Goal: Information Seeking & Learning: Learn about a topic

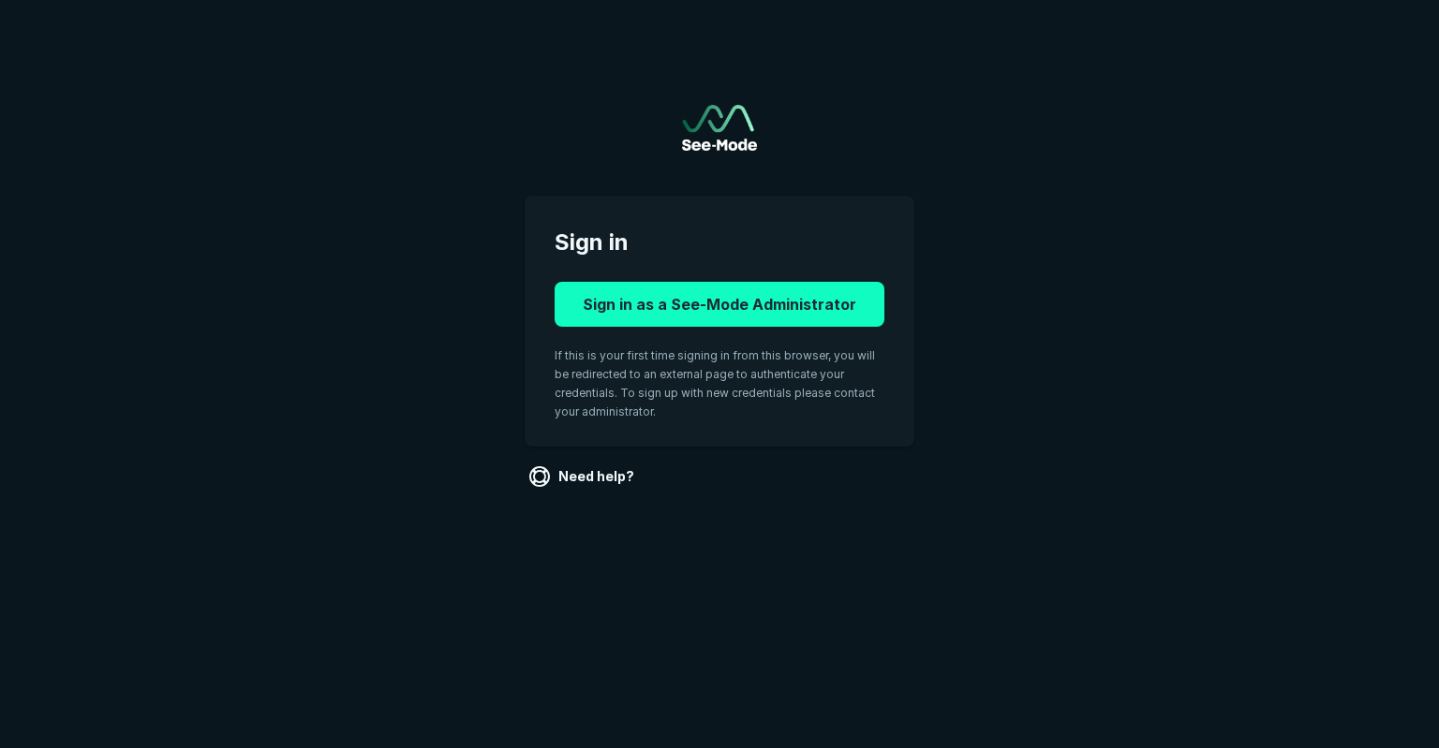
click at [650, 317] on button "Sign in as a See-Mode Administrator" at bounding box center [720, 304] width 330 height 45
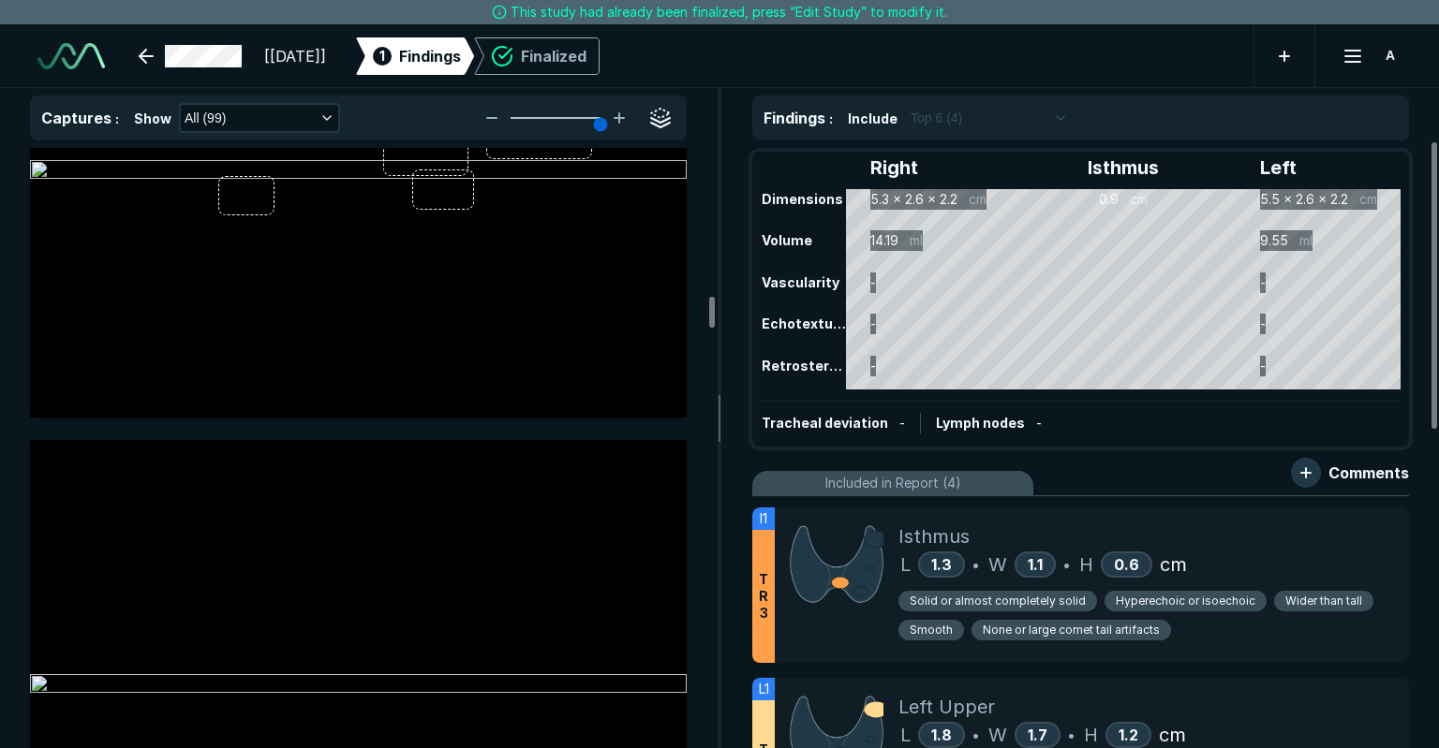
scroll to position [12927, 0]
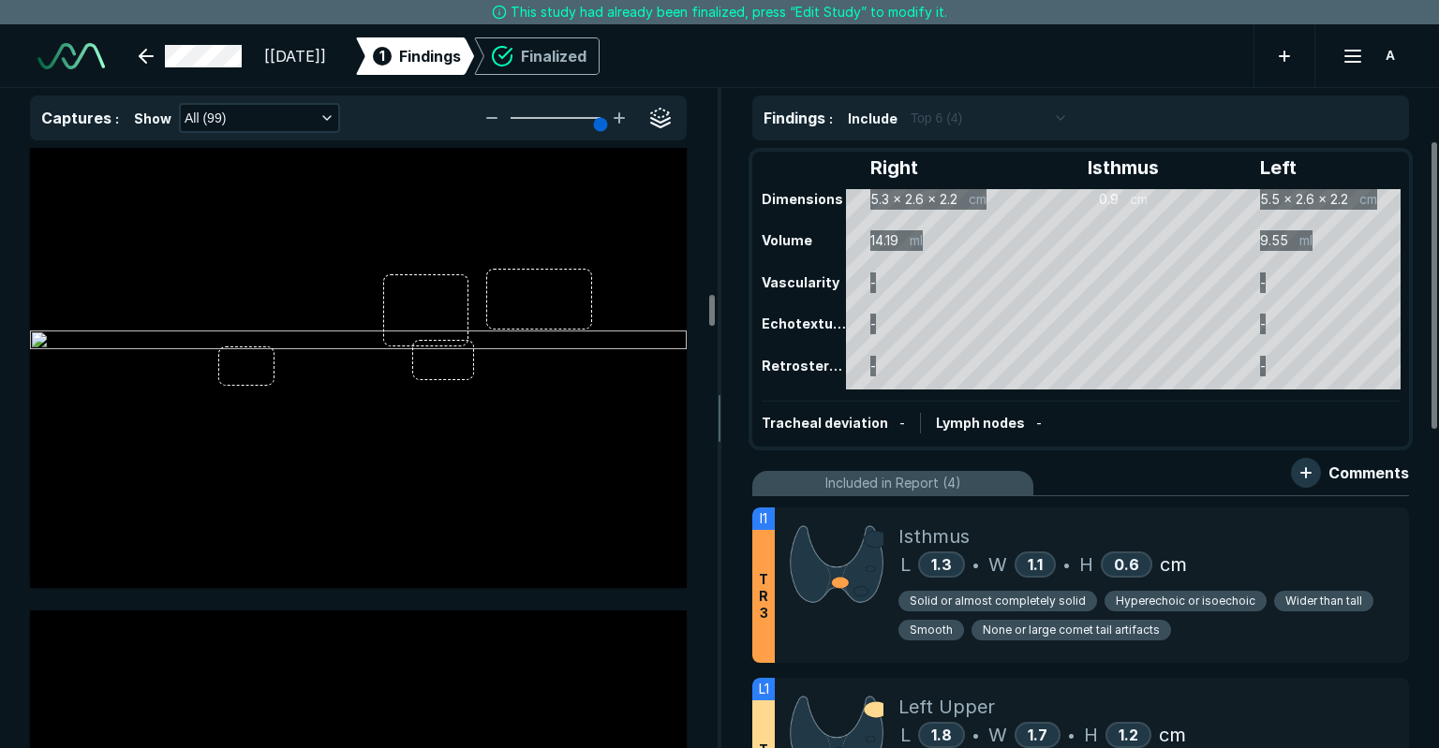
click at [1225, 238] on div "Right Isthmus Left Dimensions 5.3 x 2.6 x 2.2 cm 0.9 cm 5.5 x 2.6 x 2.2 cm Volu…" at bounding box center [1080, 299] width 653 height 291
click at [769, 591] on div "T R 3" at bounding box center [763, 596] width 22 height 133
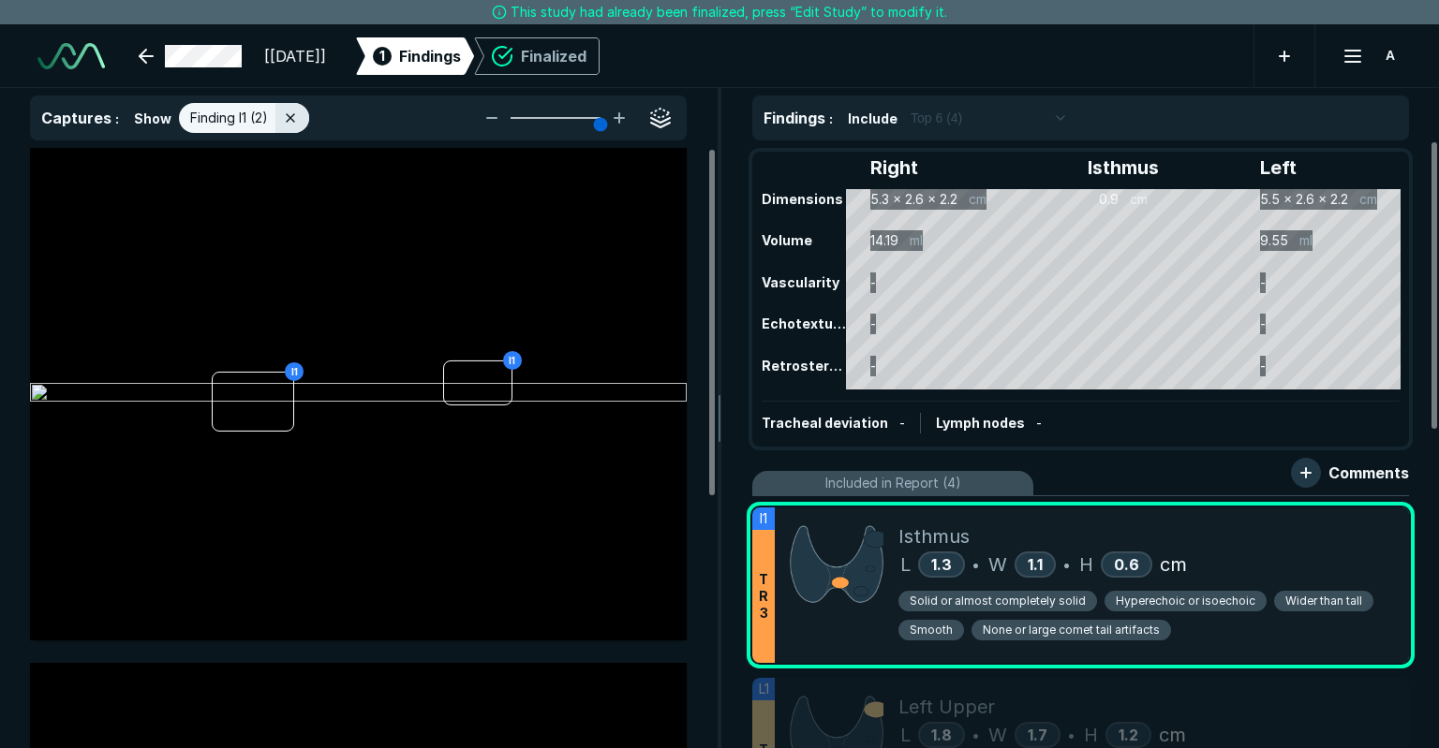
scroll to position [4905, 5332]
click at [1069, 315] on div "Right Isthmus Left Dimensions 5.3 x 2.6 x 2.2 cm 0.9 cm 5.5 x 2.6 x 2.2 cm Volu…" at bounding box center [1080, 299] width 653 height 291
click at [1047, 298] on div "Right Isthmus Left Dimensions 5.3 x 2.6 x 2.2 cm 0.9 cm 5.5 x 2.6 x 2.2 cm Volu…" at bounding box center [1080, 299] width 653 height 291
click at [299, 123] on div at bounding box center [292, 118] width 34 height 30
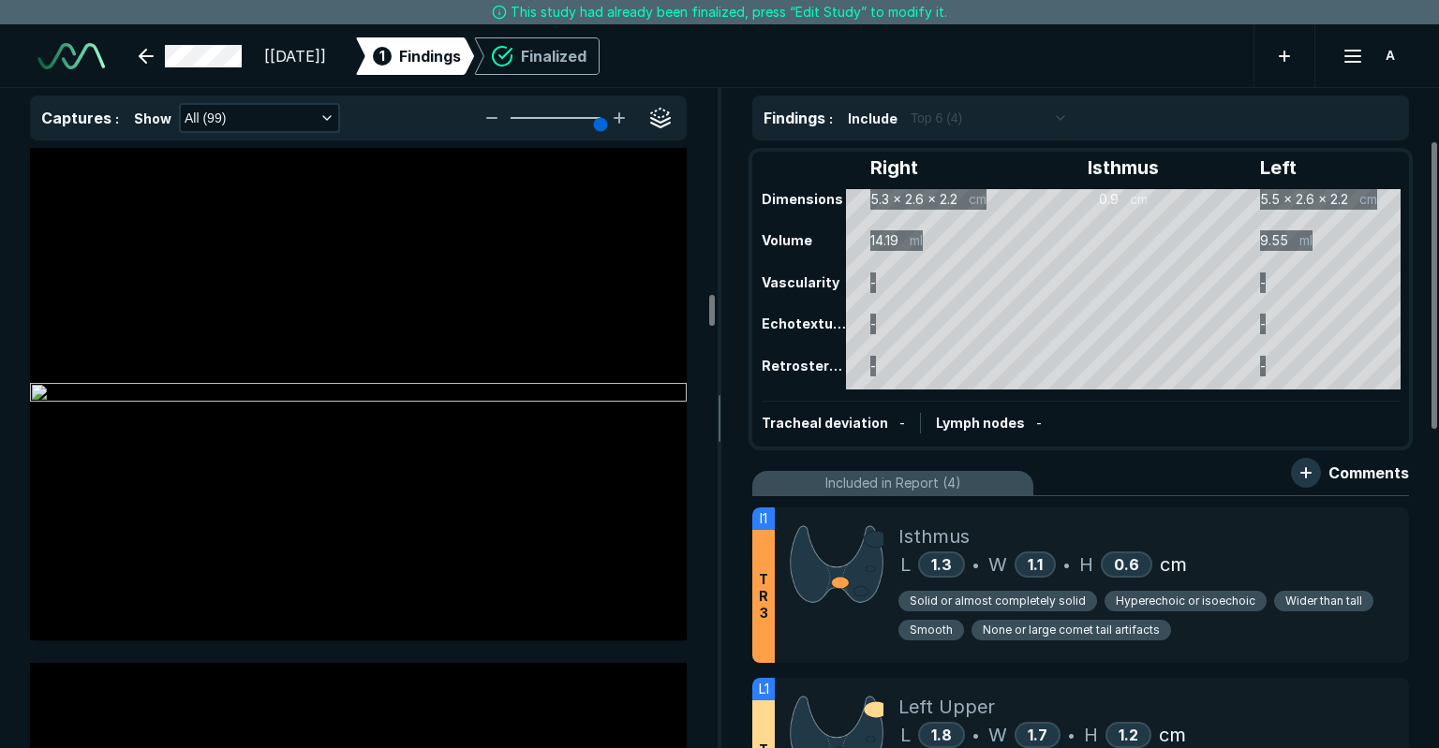
scroll to position [12927, 0]
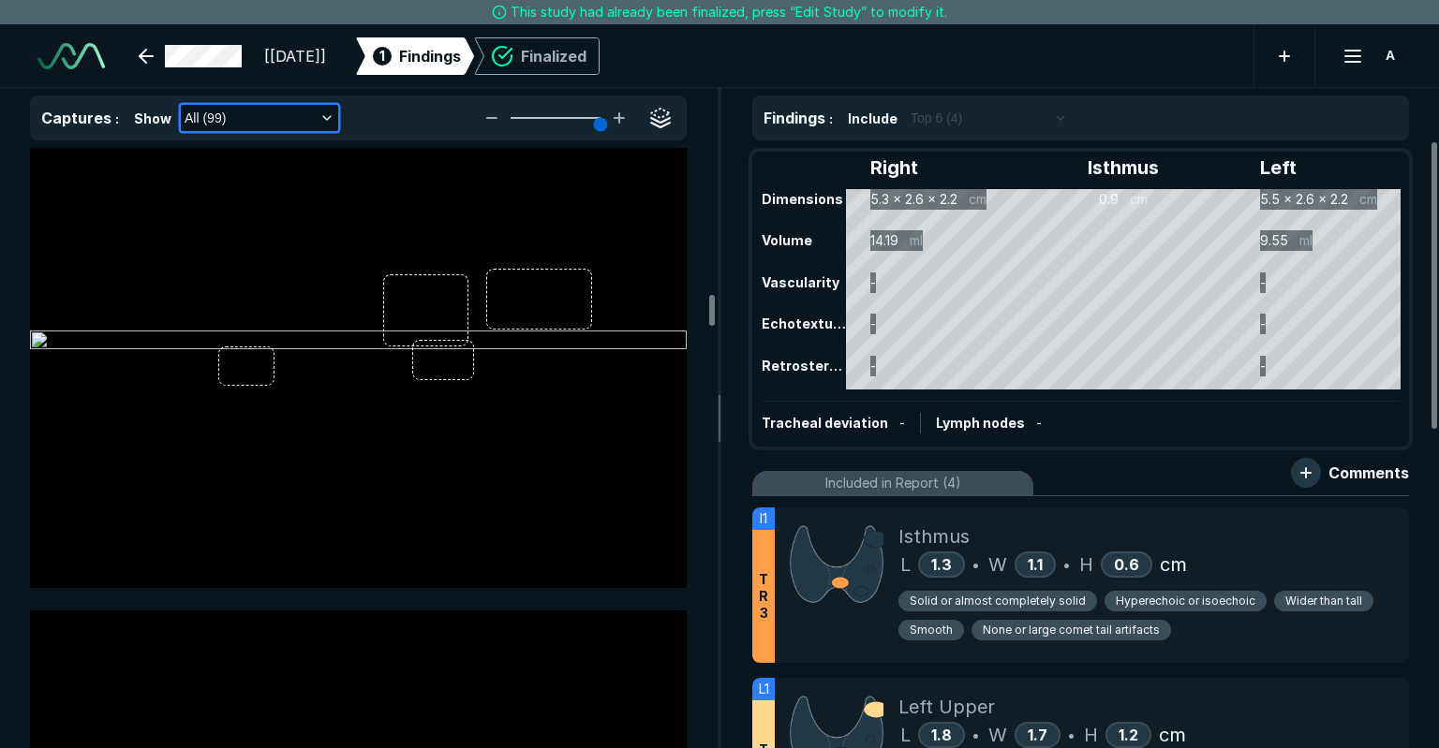
click at [292, 119] on button "All (99)" at bounding box center [259, 118] width 157 height 26
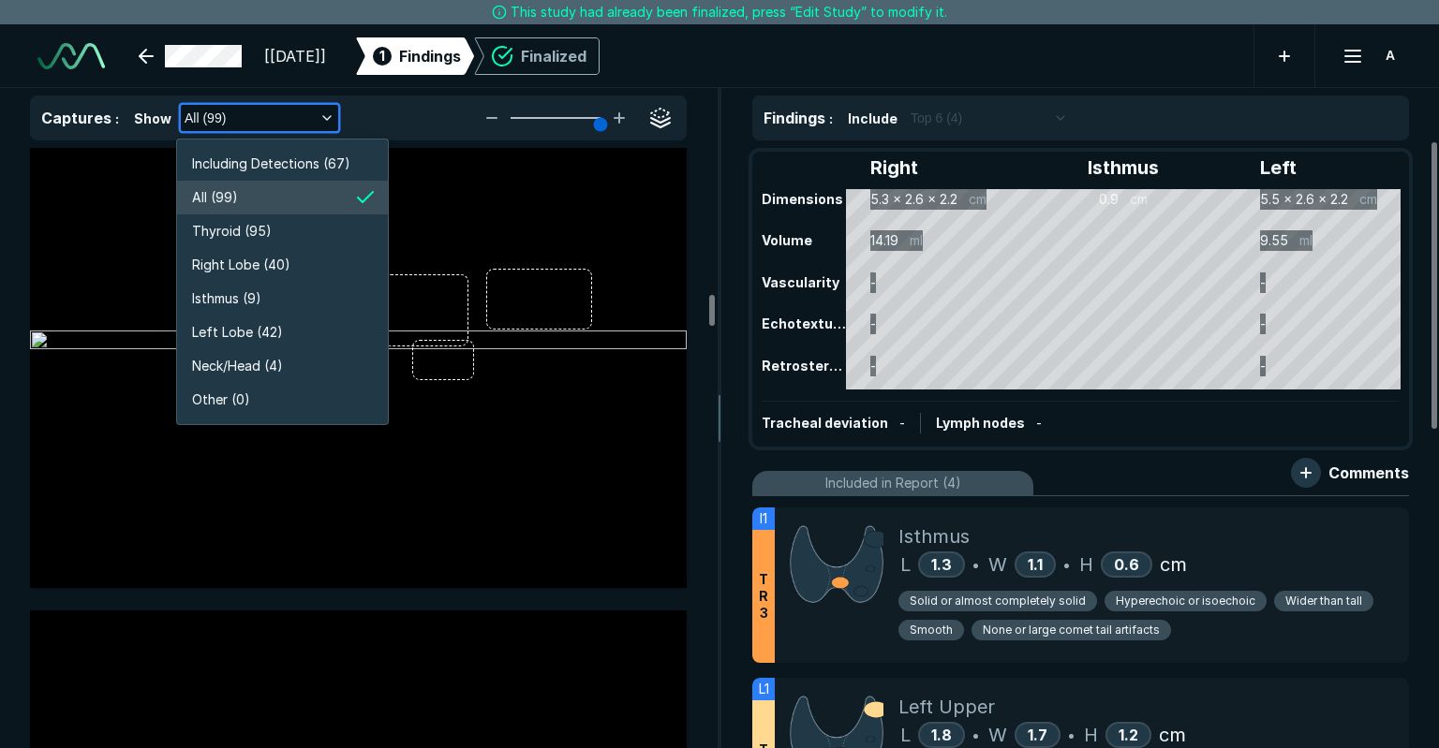
scroll to position [3580, 3343]
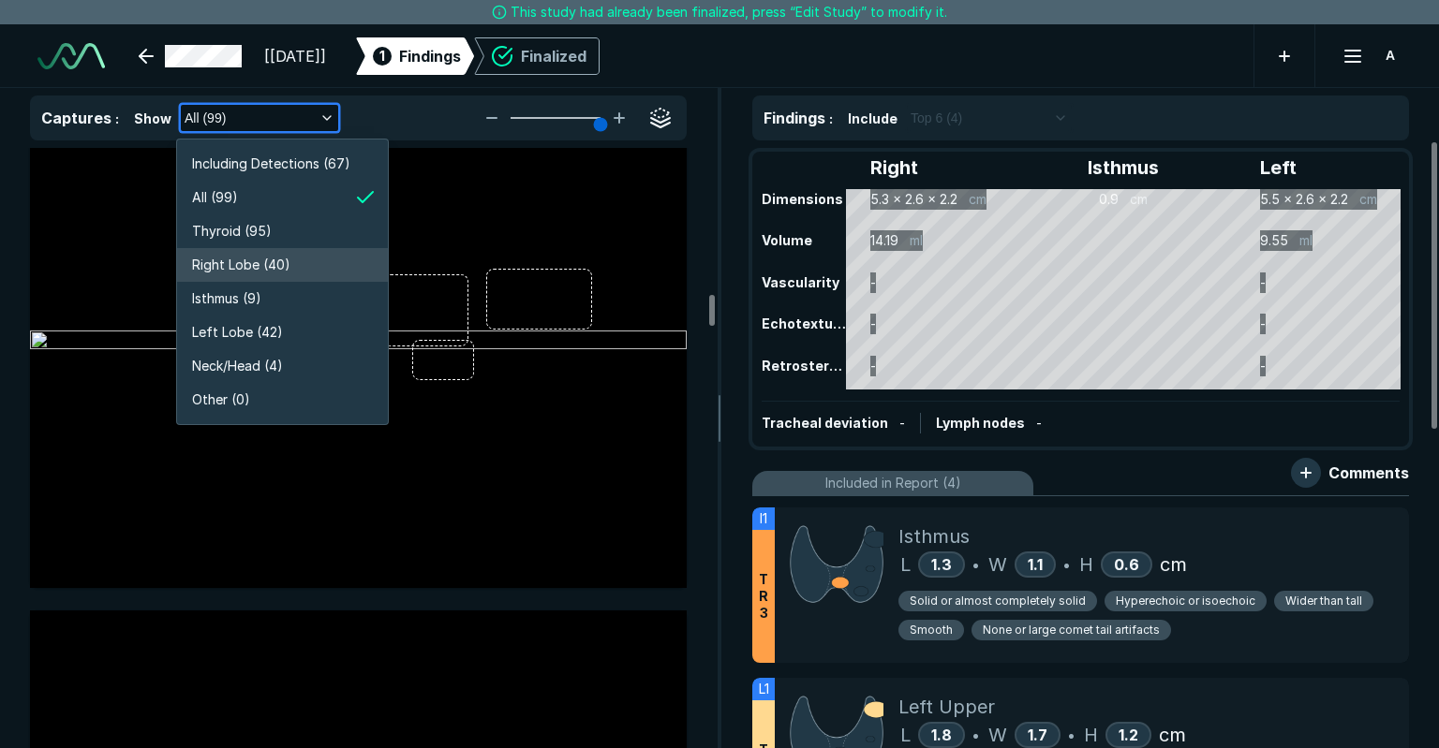
click at [266, 270] on span "Right Lobe (40)" at bounding box center [241, 265] width 98 height 21
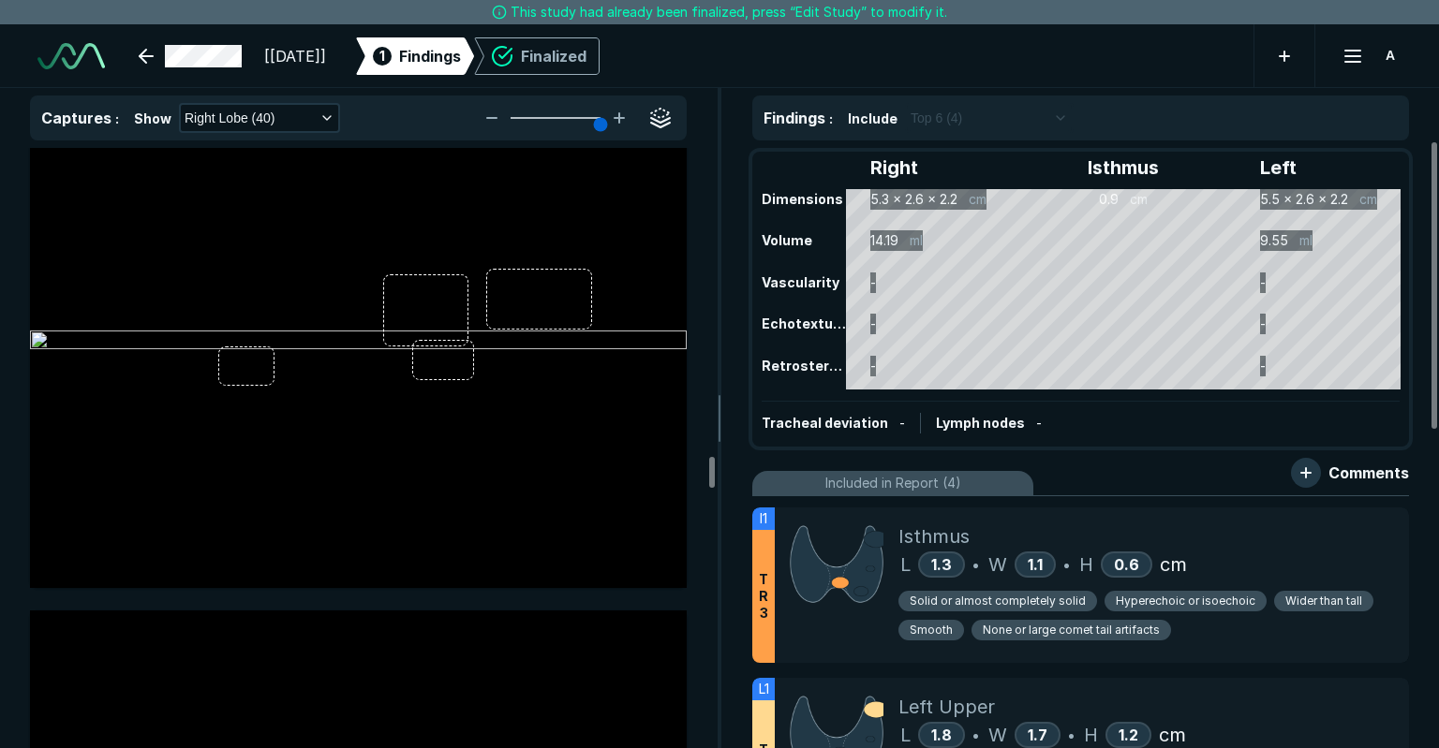
click at [237, 353] on img at bounding box center [358, 342] width 657 height 22
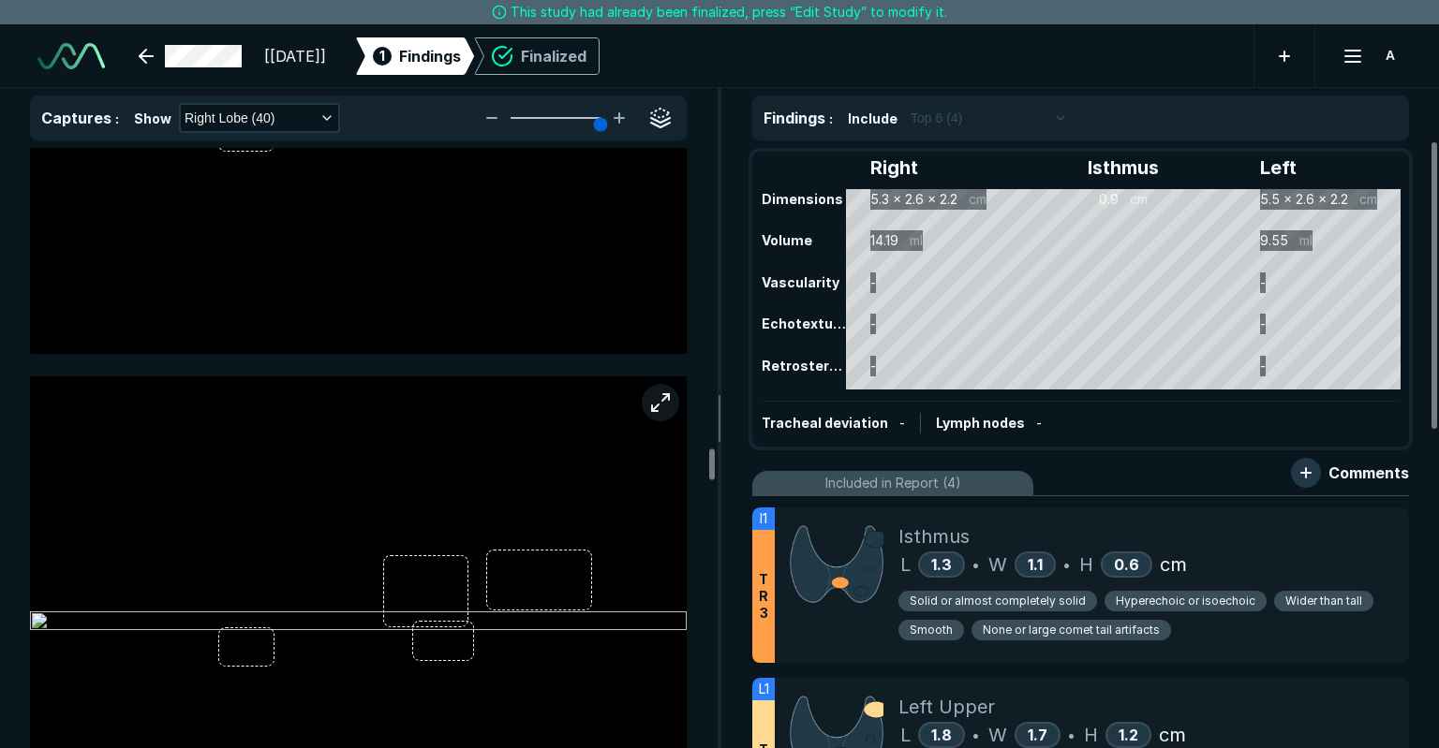
click at [662, 409] on button "button" at bounding box center [660, 402] width 37 height 37
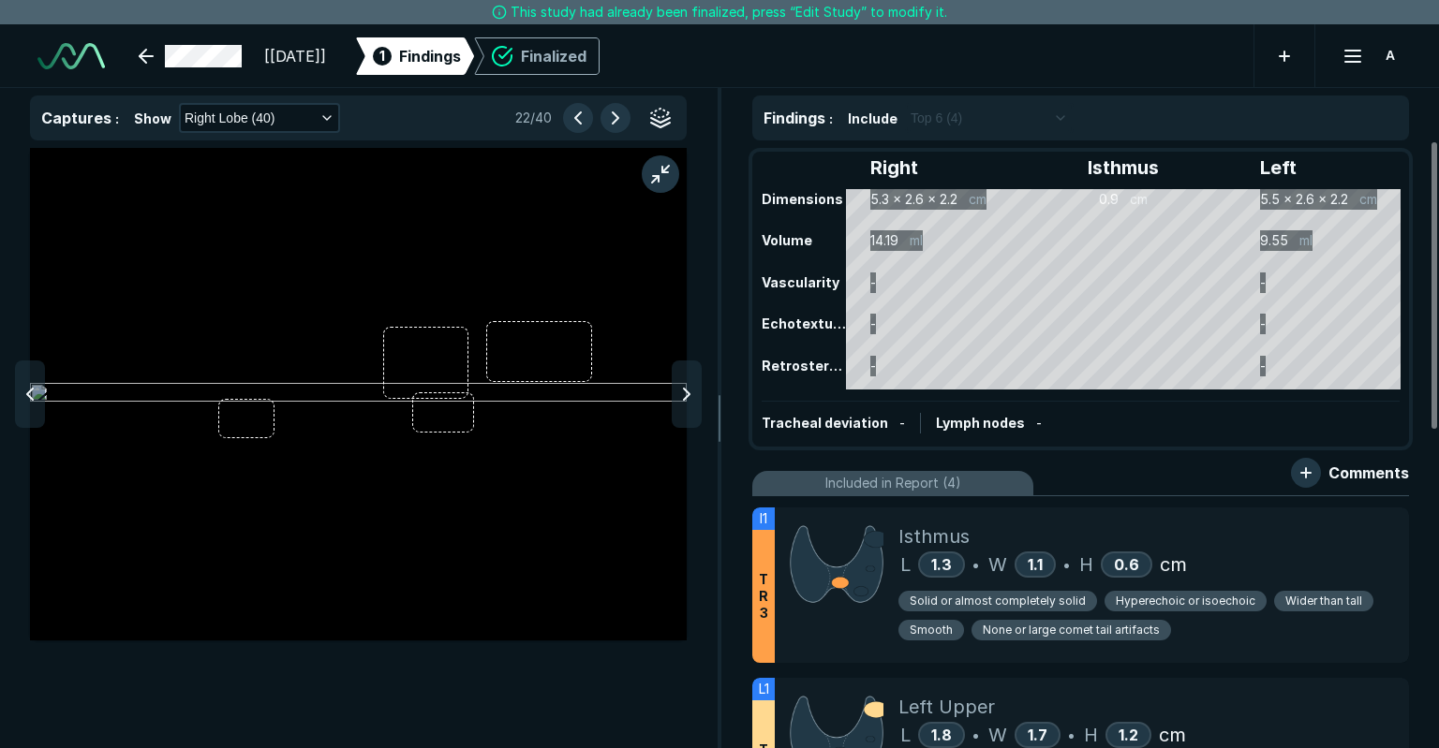
scroll to position [4905, 5332]
click at [686, 393] on icon at bounding box center [686, 394] width 22 height 22
click at [30, 405] on icon at bounding box center [30, 394] width 22 height 22
click at [644, 171] on button "button" at bounding box center [660, 174] width 37 height 37
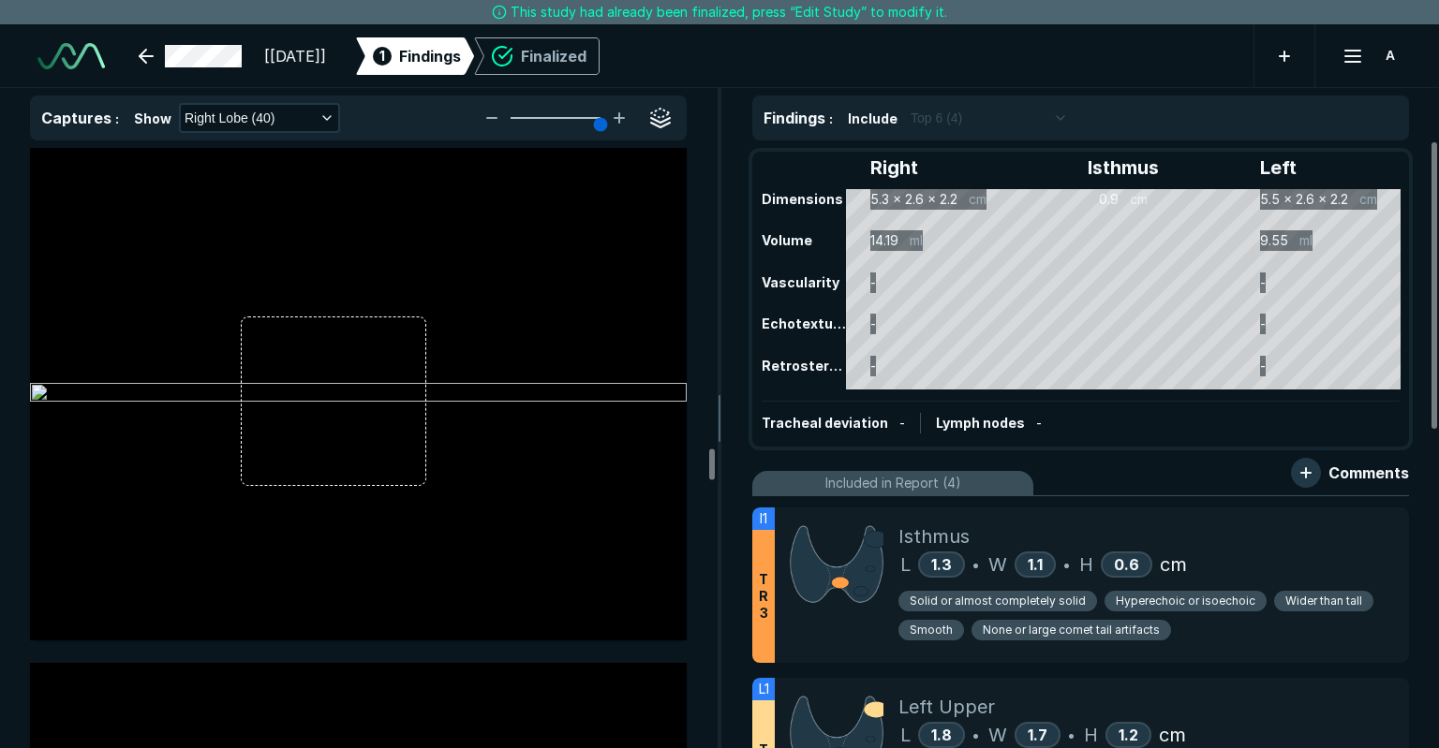
scroll to position [10586, 0]
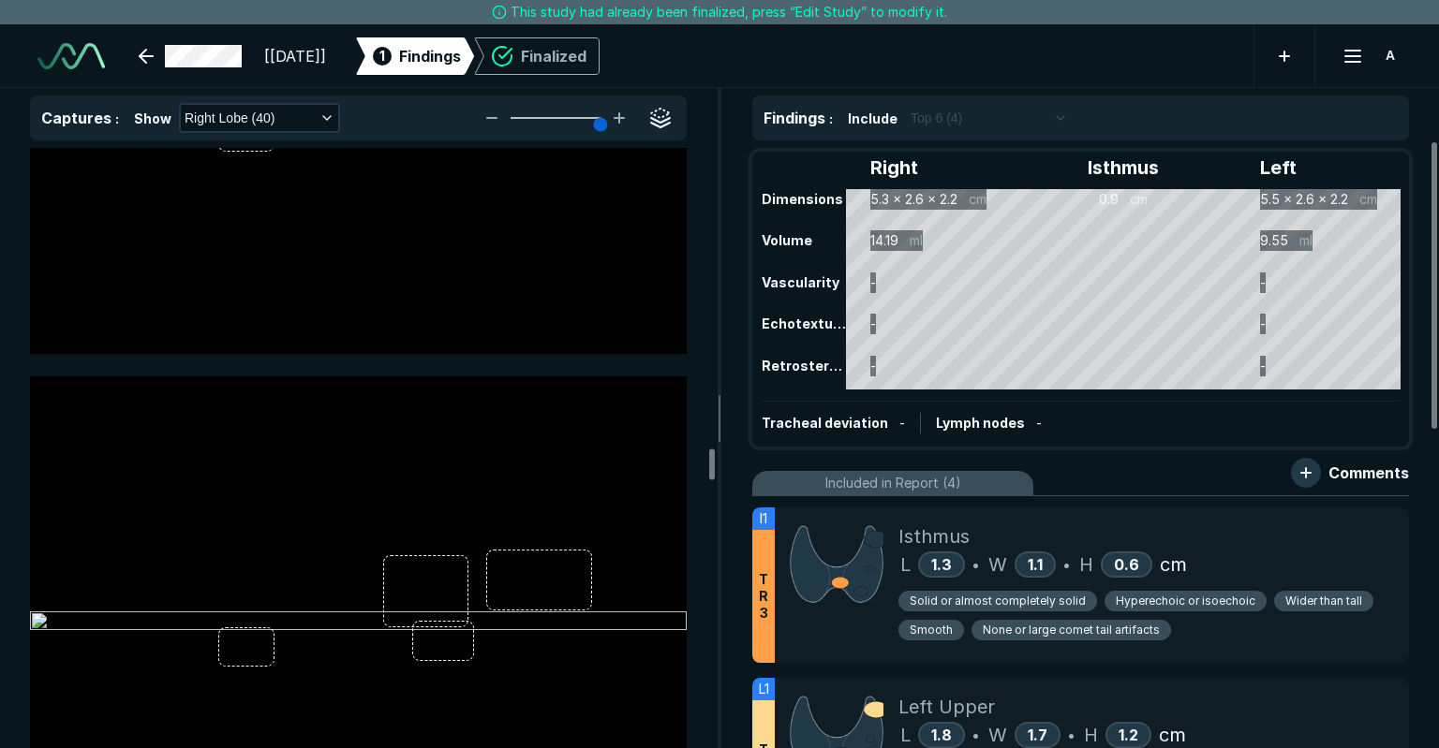
click at [1218, 238] on div "Right Isthmus Left Dimensions 5.3 x 2.6 x 2.2 cm 0.9 cm 5.5 x 2.6 x 2.2 cm Volu…" at bounding box center [1080, 299] width 653 height 291
click at [264, 107] on button "Right Lobe (40)" at bounding box center [259, 118] width 157 height 26
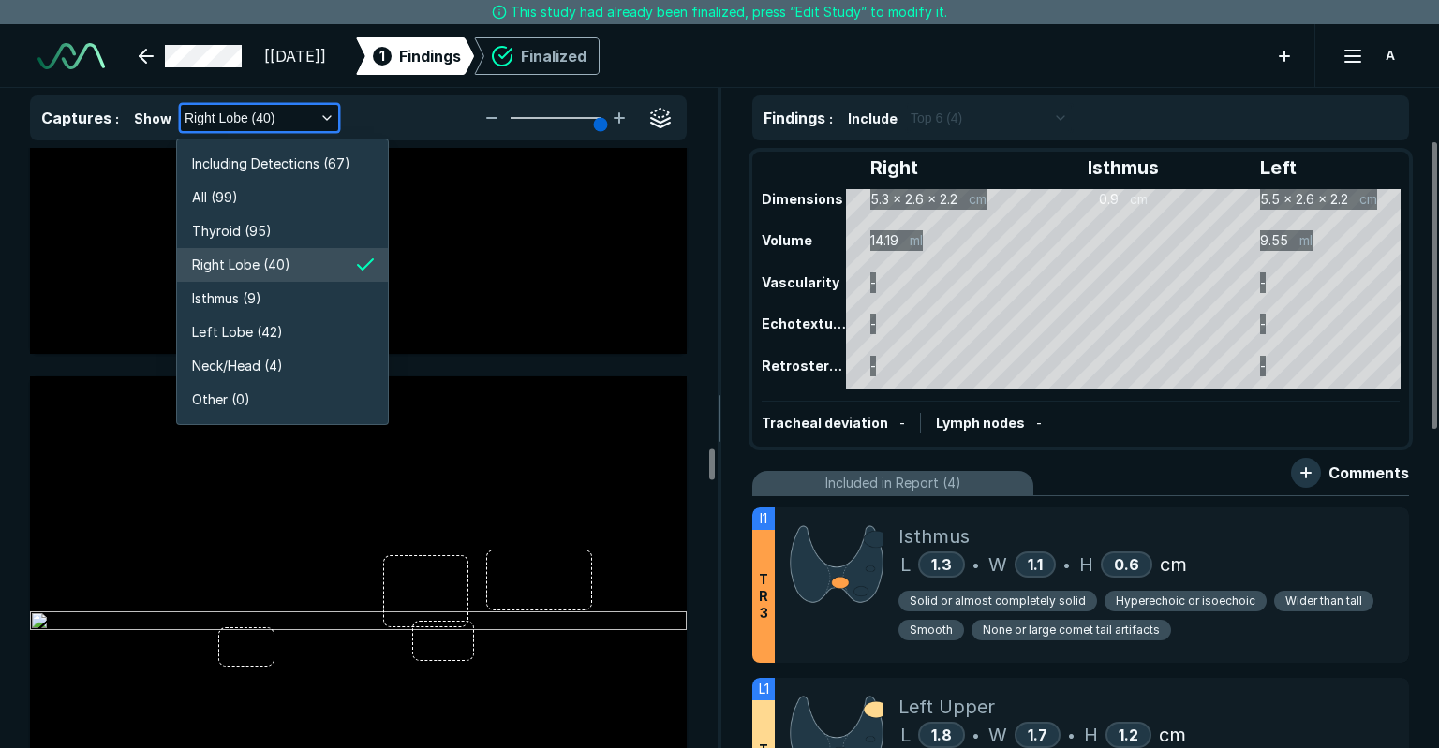
scroll to position [3580, 3343]
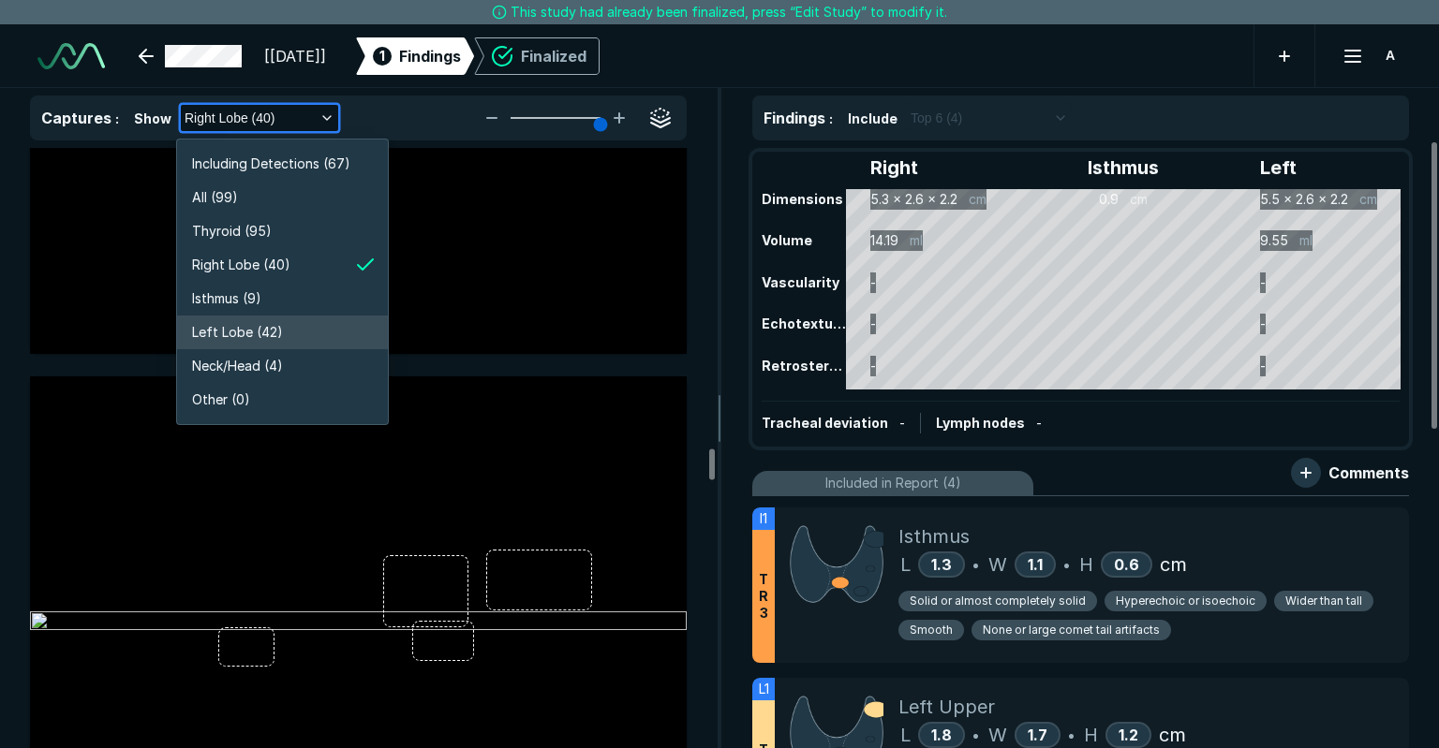
click at [237, 336] on span "Left Lobe (42)" at bounding box center [237, 332] width 91 height 21
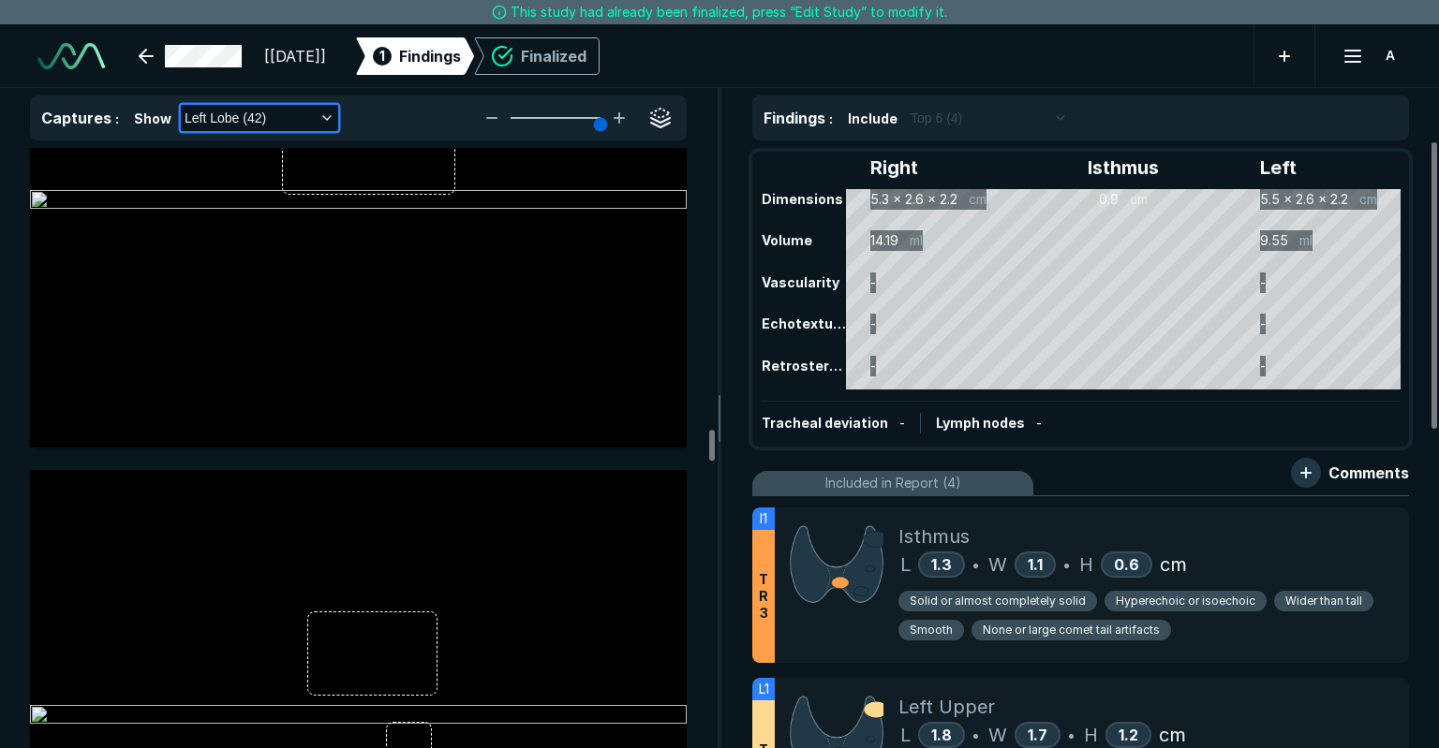
scroll to position [10212, 0]
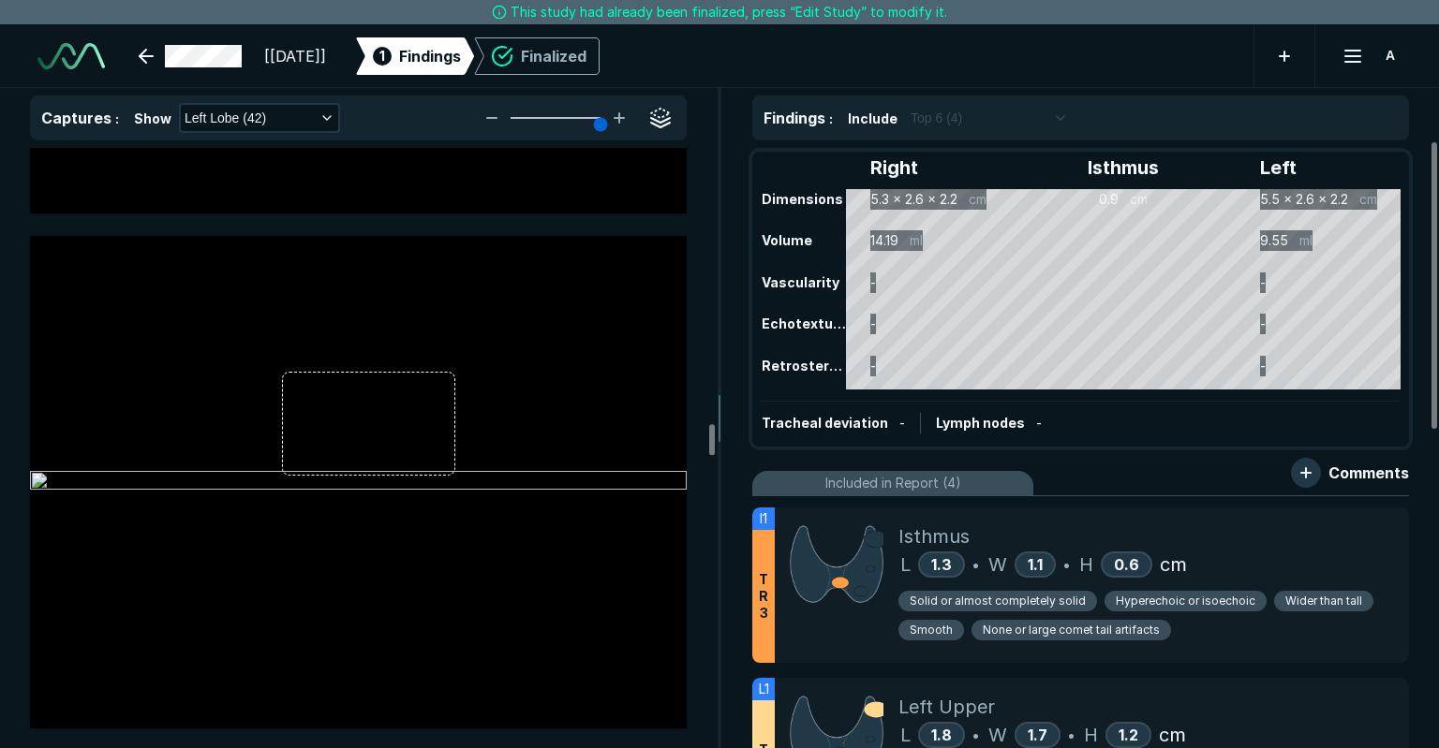
click at [1210, 218] on div "Right Isthmus Left Dimensions 5.3 x 2.6 x 2.2 cm 0.9 cm 5.5 x 2.6 x 2.2 cm Volu…" at bounding box center [1080, 299] width 653 height 291
click at [742, 589] on div "Right Isthmus Left Dimensions 5.3 x 2.6 x 2.2 cm 0.9 cm 5.5 x 2.6 x 2.2 cm Volu…" at bounding box center [1080, 445] width 717 height 608
click at [770, 589] on div "T R 3" at bounding box center [763, 596] width 22 height 133
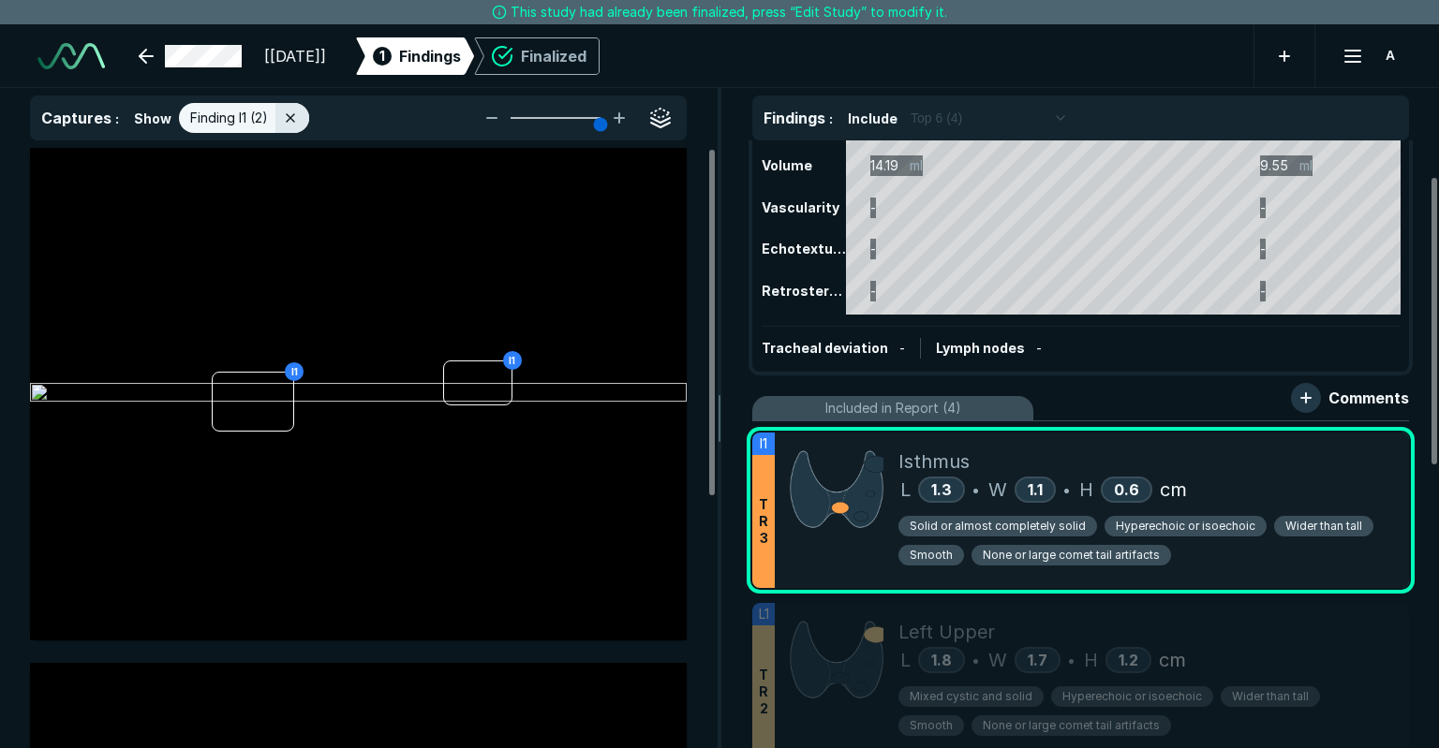
scroll to position [187, 0]
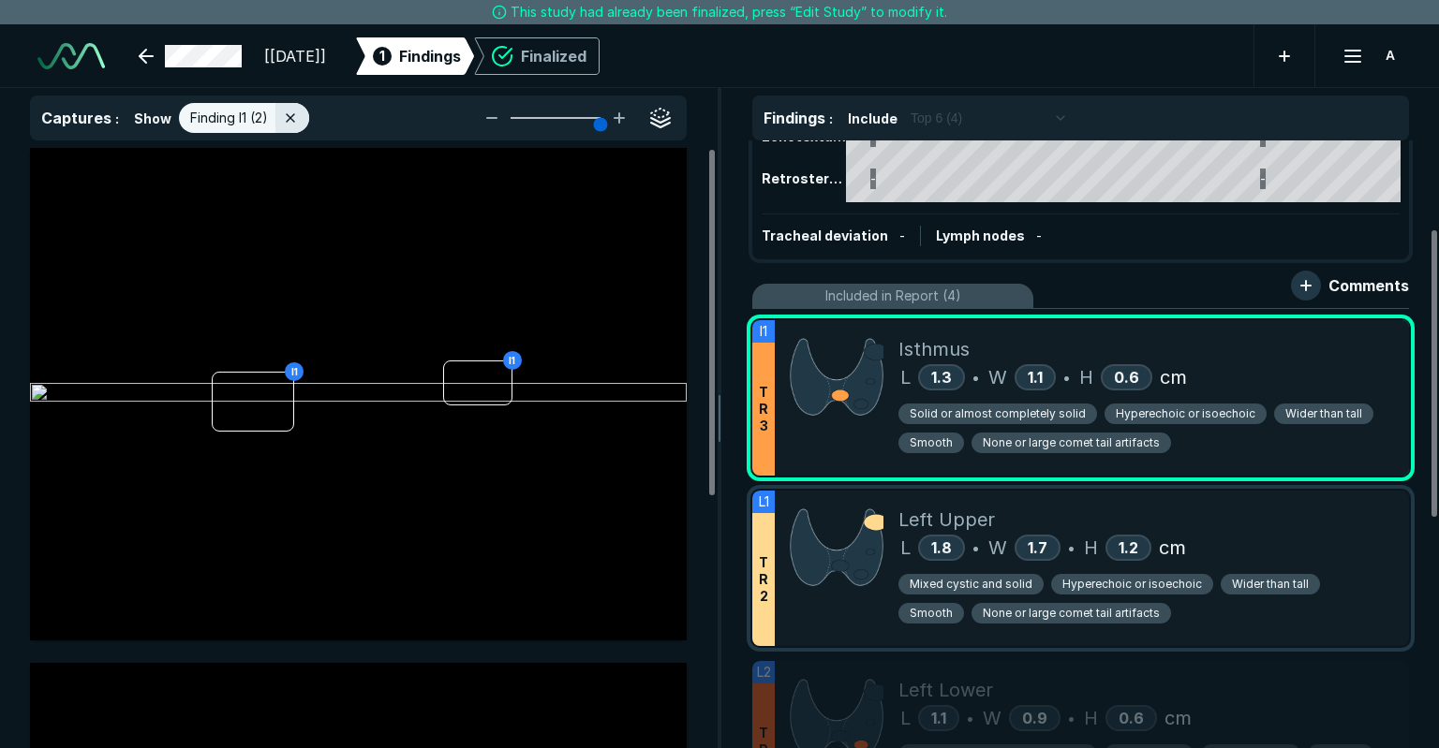
click at [790, 602] on div at bounding box center [837, 569] width 124 height 156
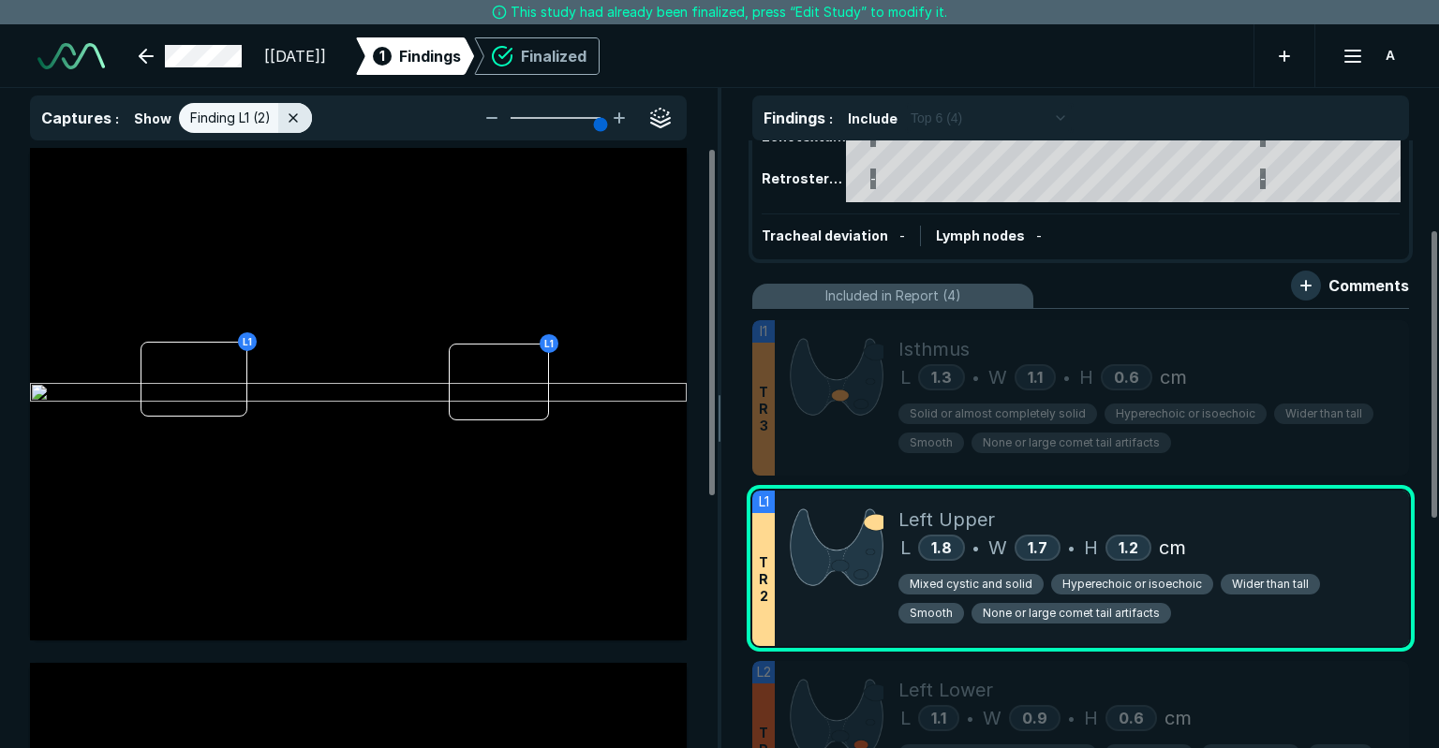
scroll to position [375, 0]
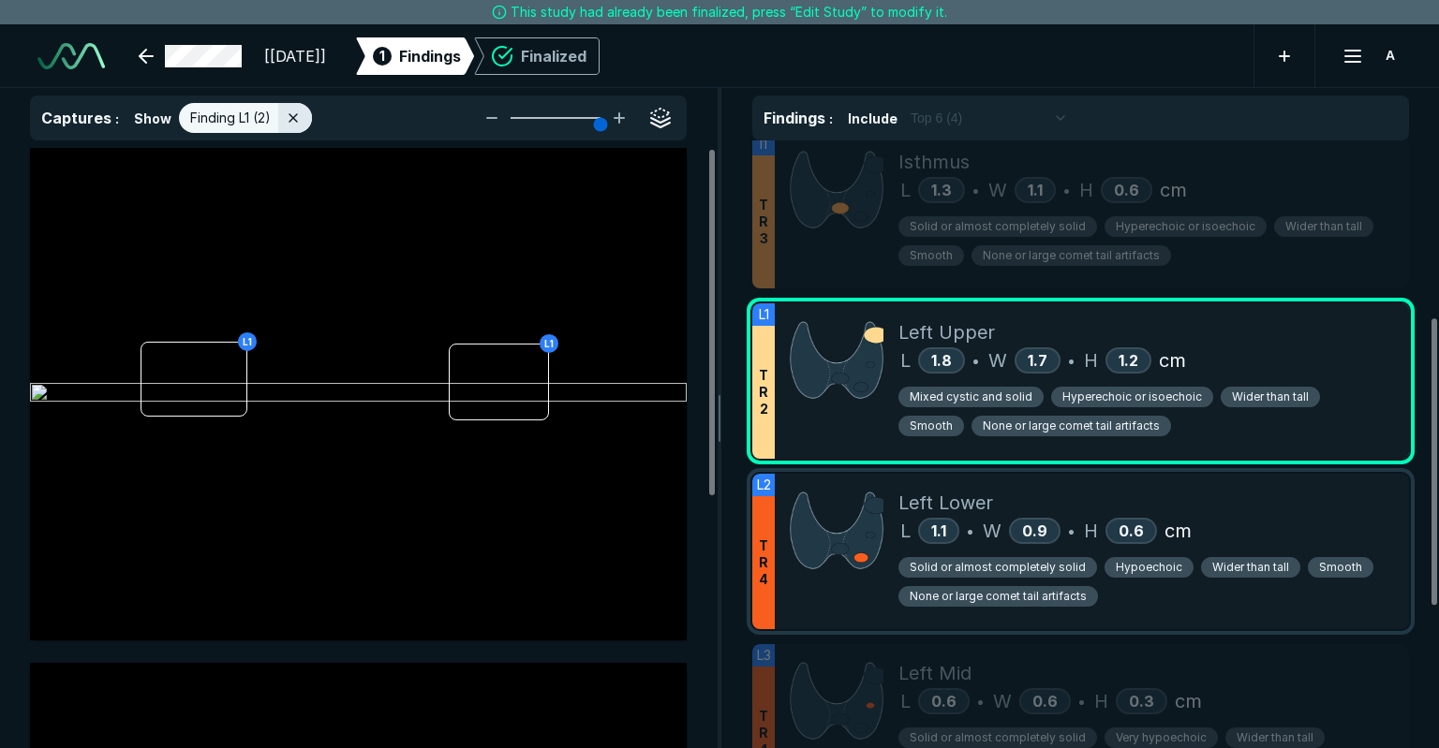
click at [802, 585] on div at bounding box center [837, 552] width 124 height 156
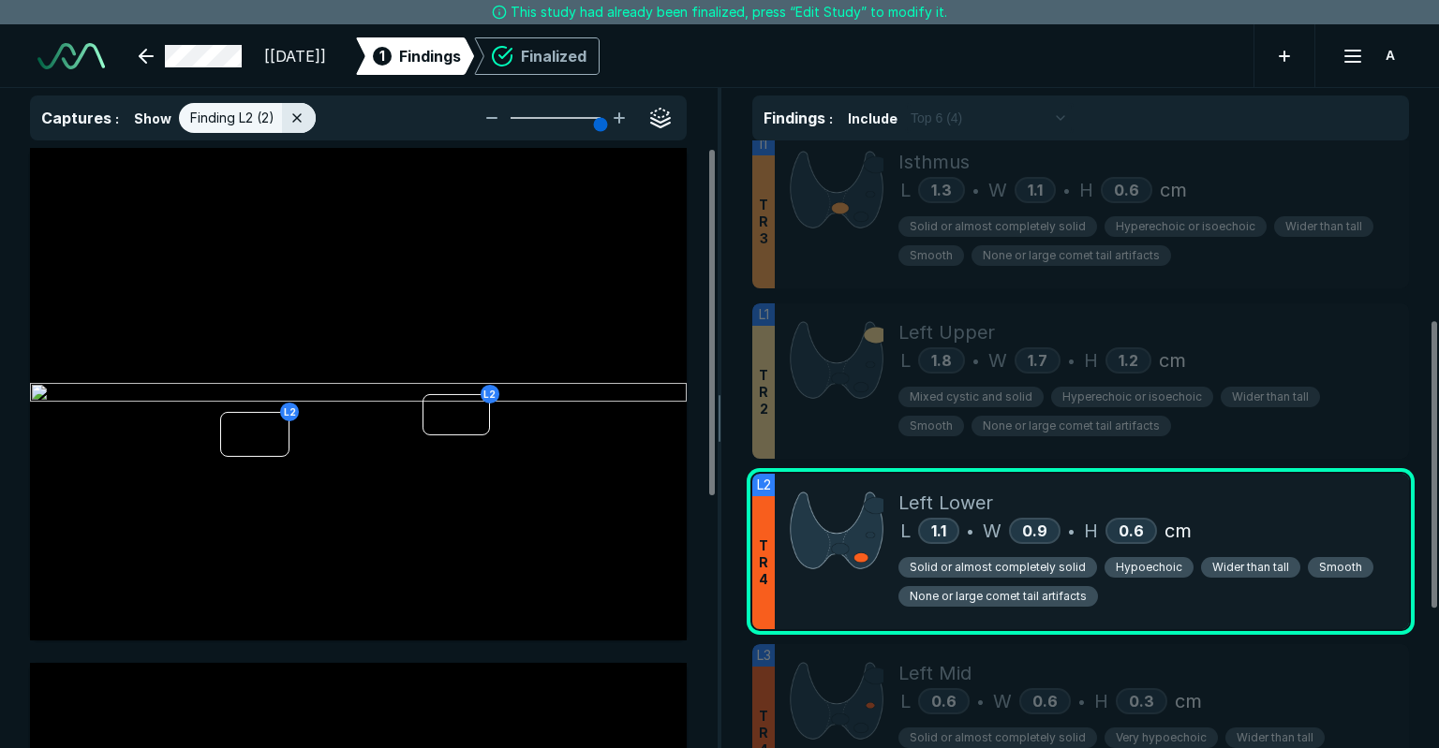
scroll to position [468, 0]
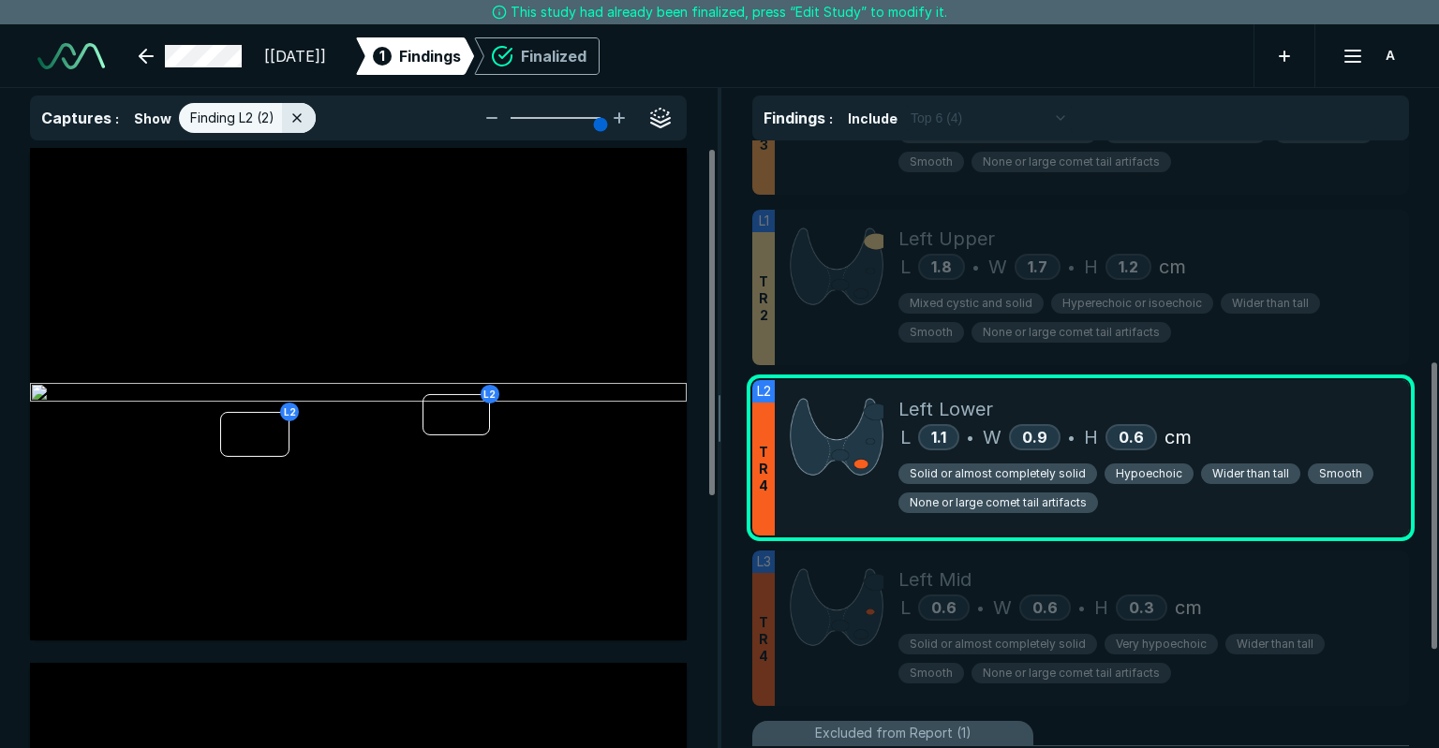
click at [802, 585] on img at bounding box center [837, 607] width 94 height 83
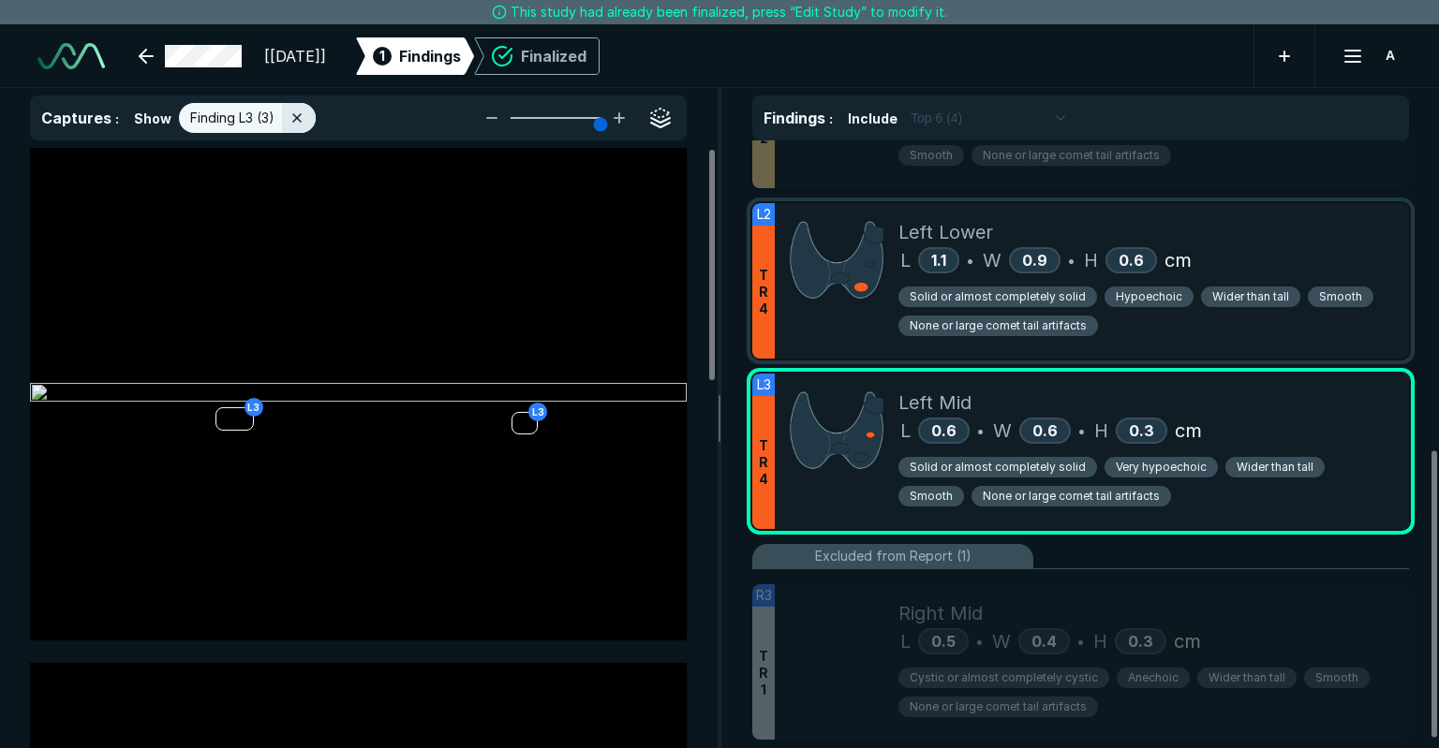
scroll to position [656, 0]
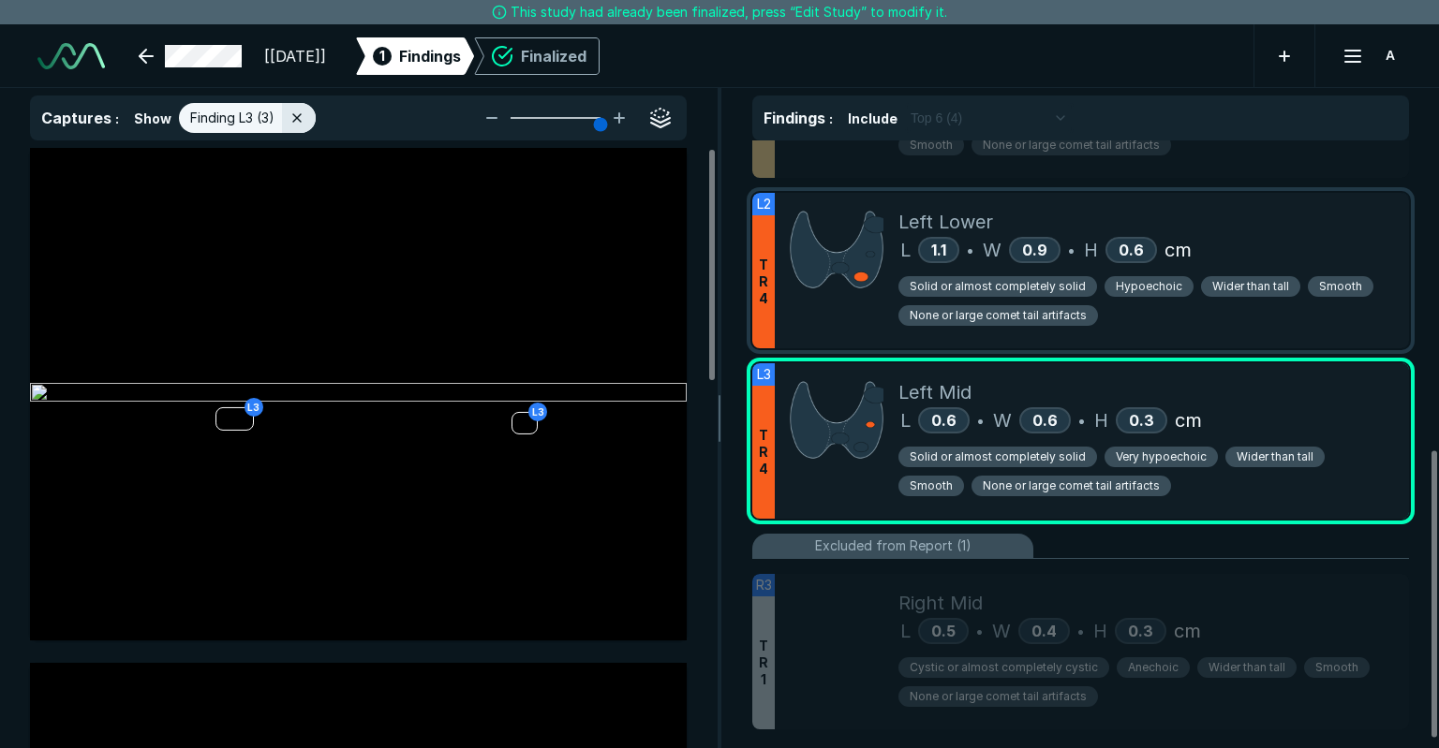
click at [802, 585] on div at bounding box center [837, 652] width 124 height 156
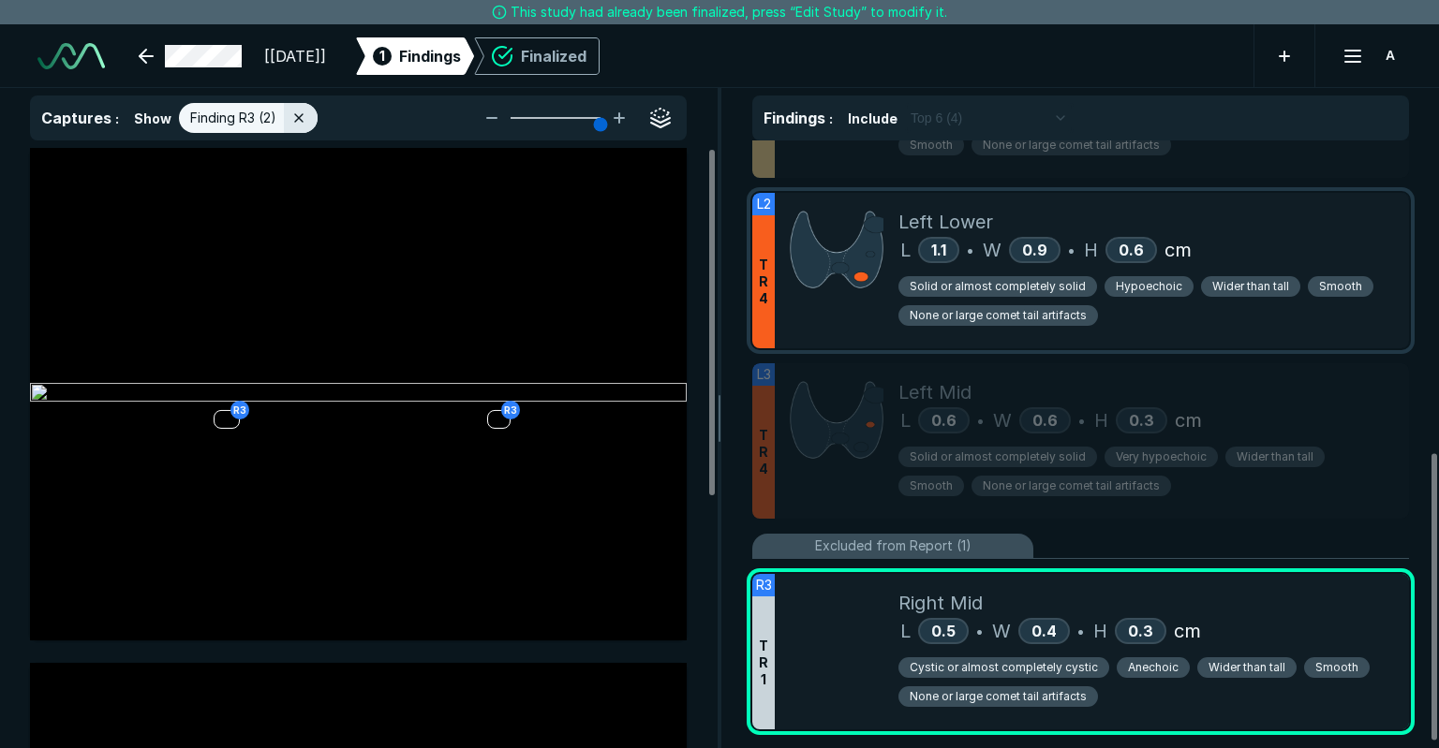
scroll to position [671, 0]
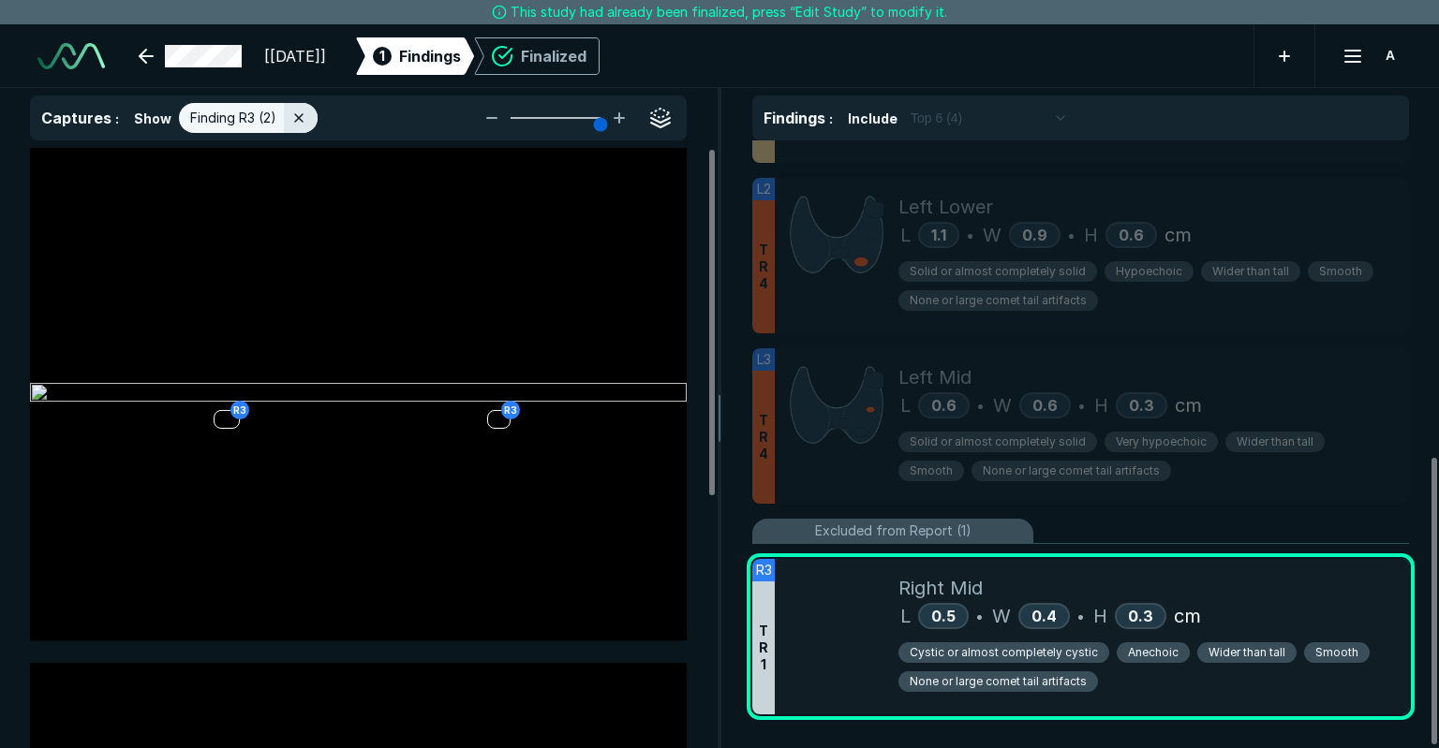
click at [806, 505] on ul "I1 T R 3 Isthmus L 1.3 • W 1.1 • H 0.6 cm Solid or almost completely solid Hype…" at bounding box center [1080, 276] width 657 height 900
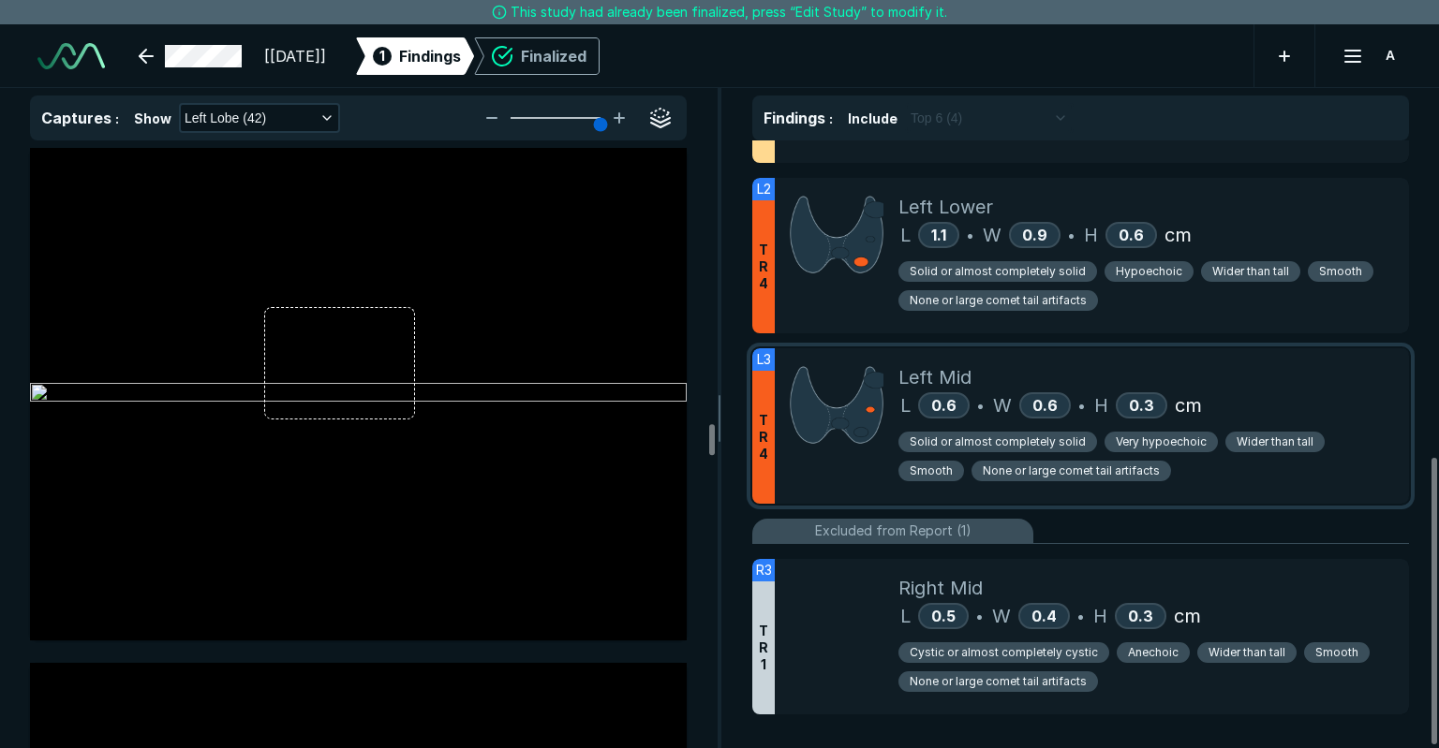
scroll to position [10212, 0]
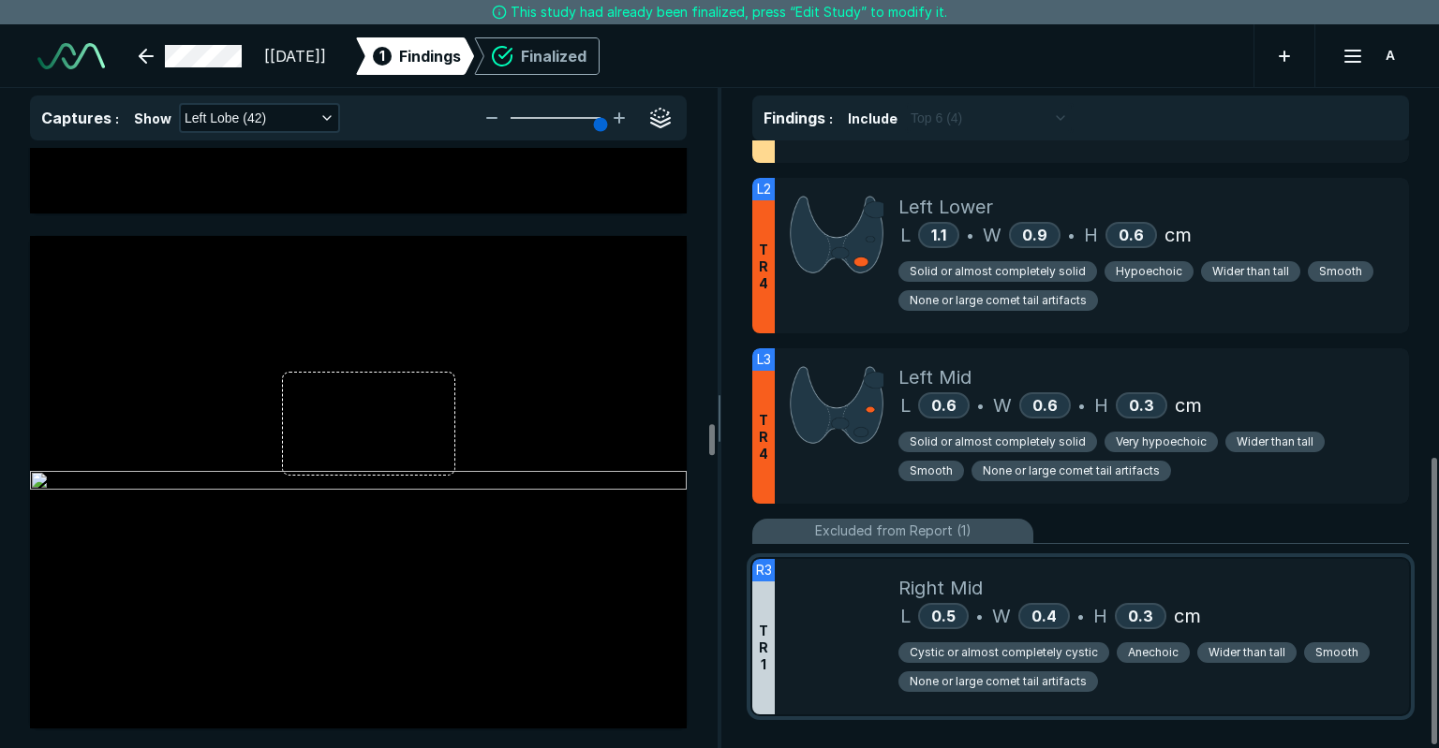
click at [830, 559] on div at bounding box center [837, 637] width 124 height 156
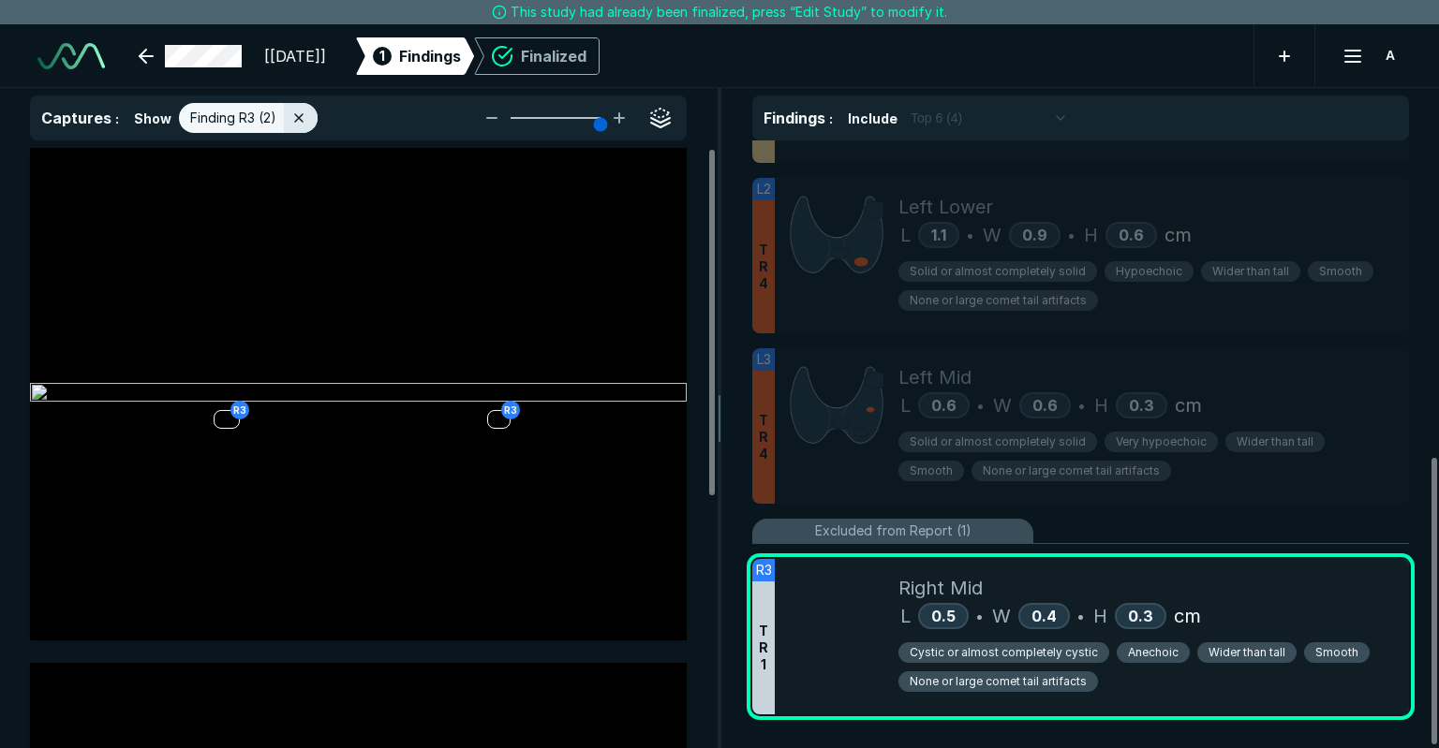
scroll to position [4905, 5332]
click at [291, 112] on icon at bounding box center [298, 118] width 15 height 15
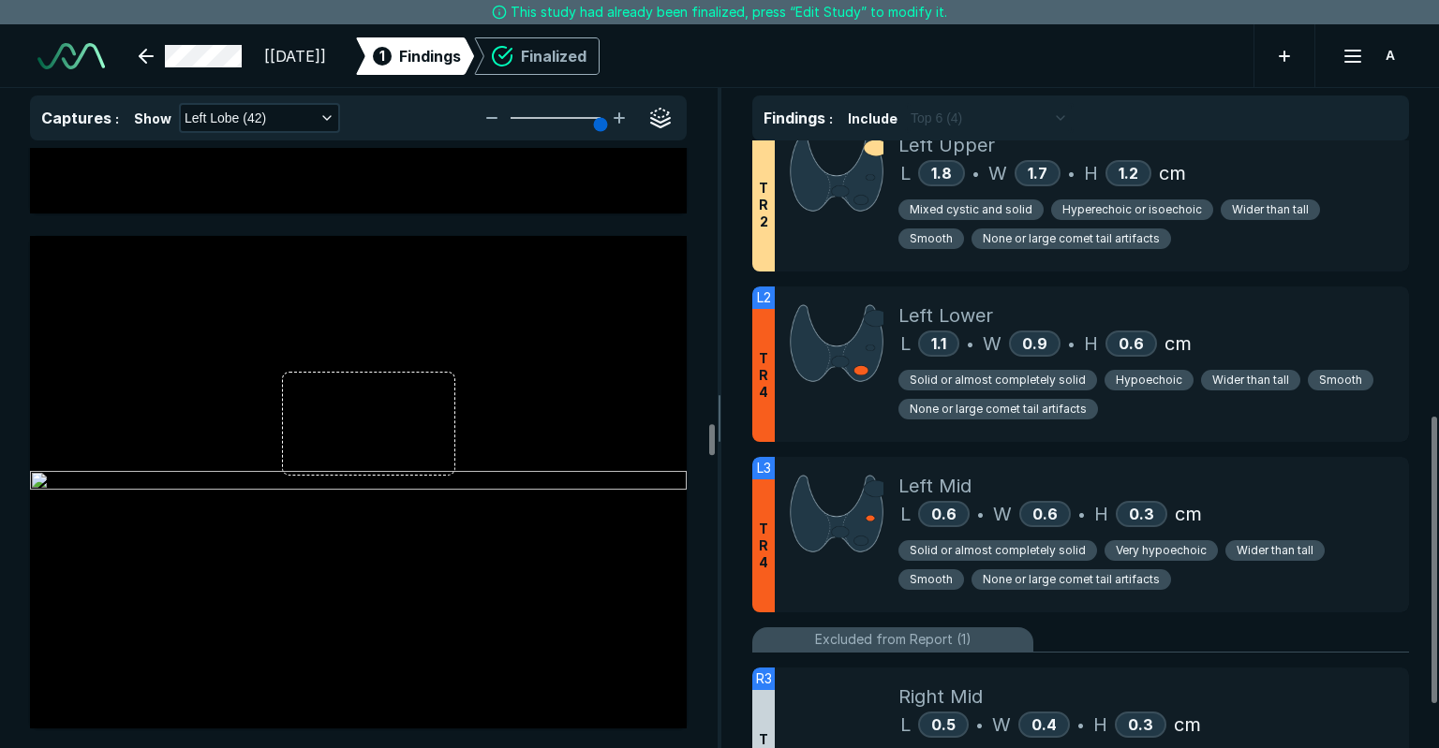
scroll to position [671, 0]
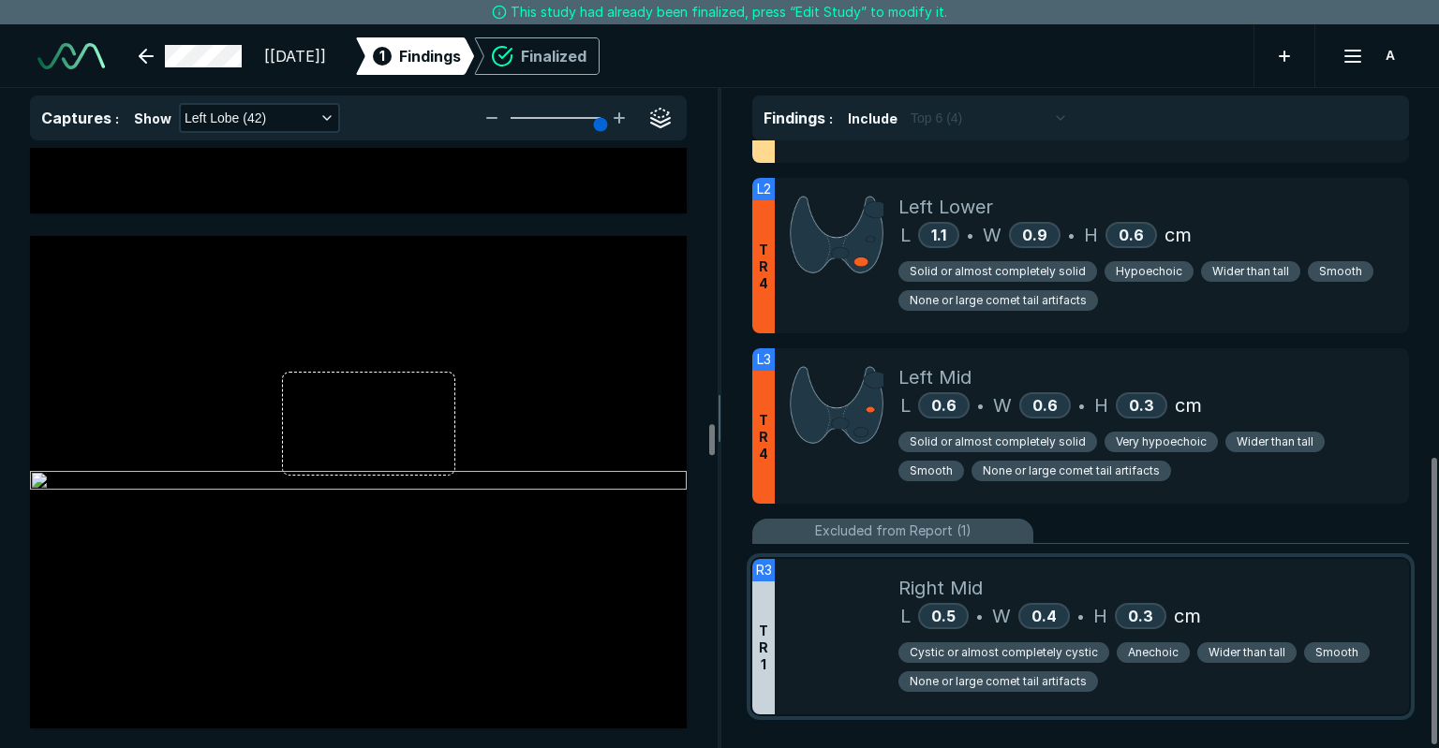
click at [829, 625] on div at bounding box center [837, 637] width 124 height 156
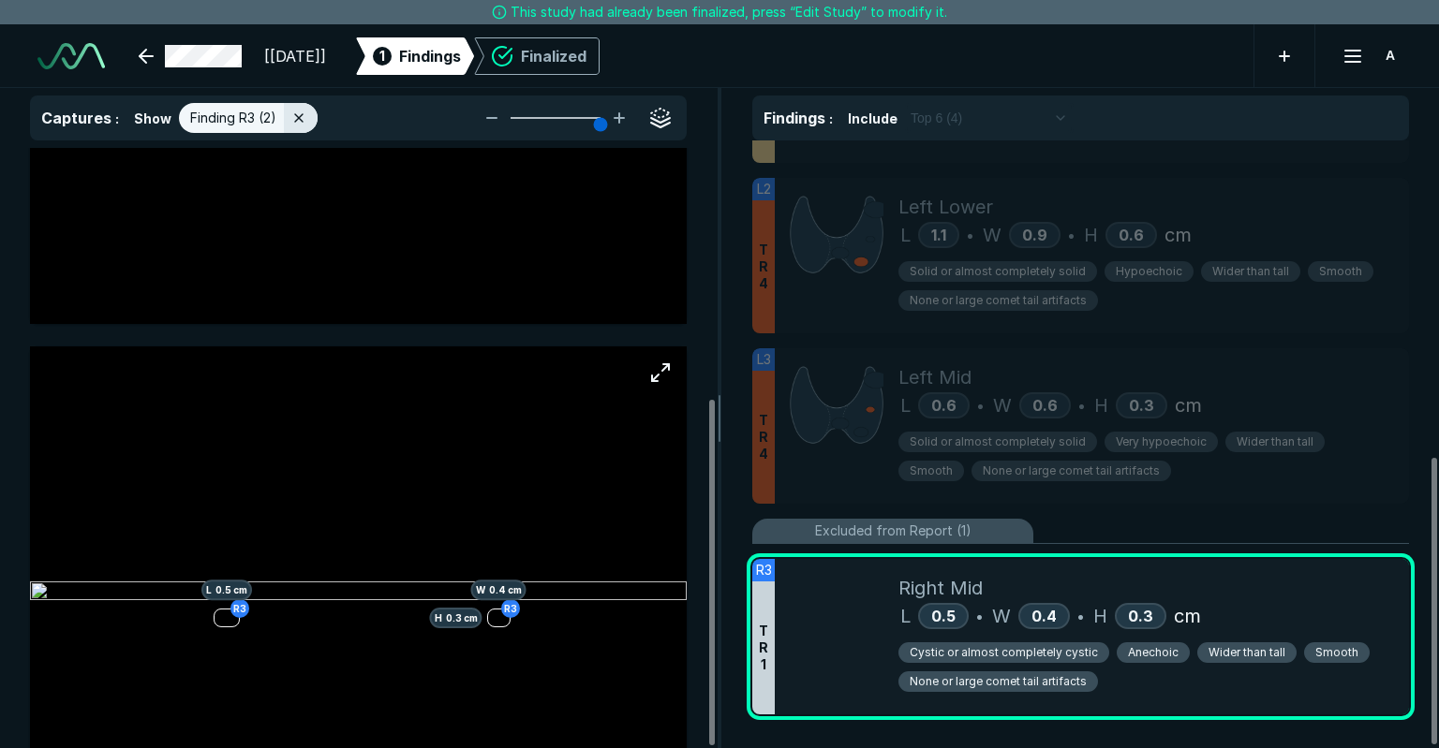
scroll to position [436, 0]
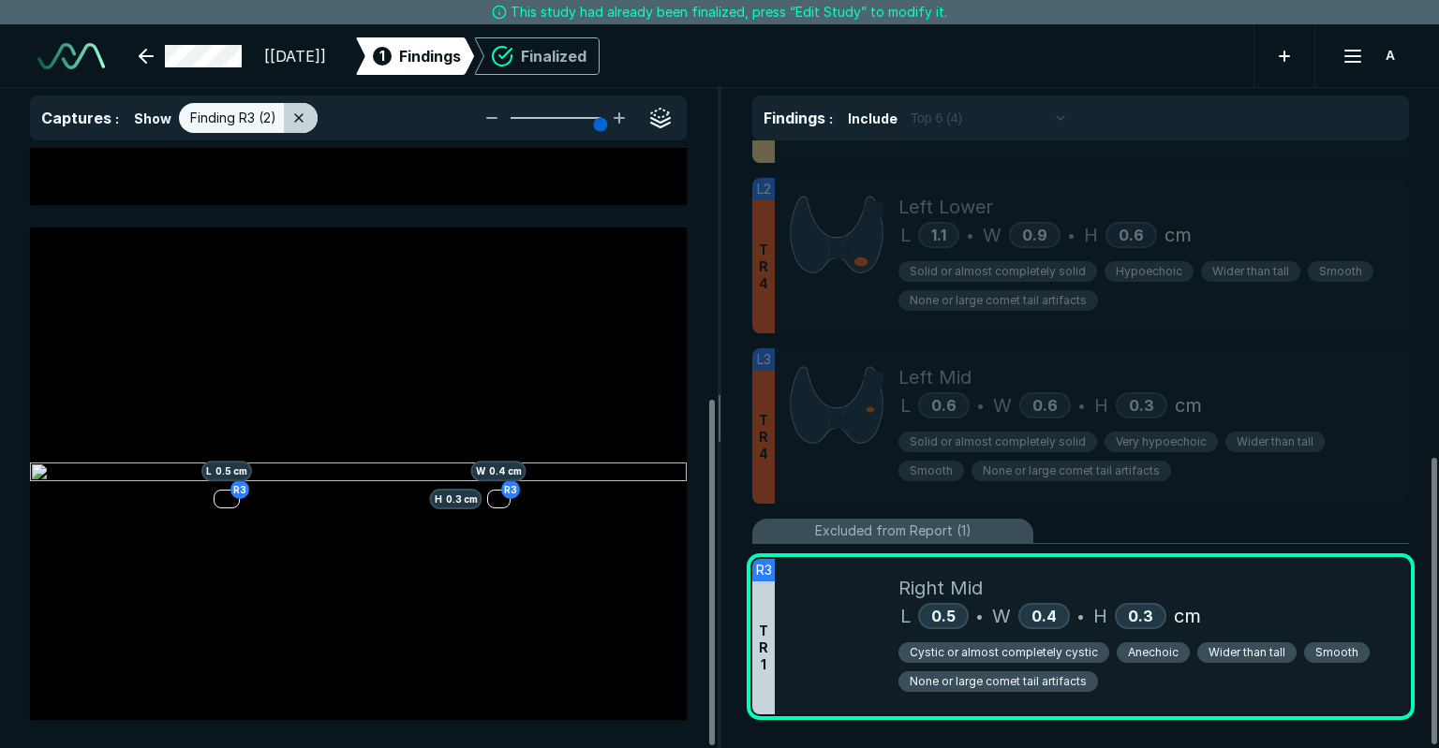
click at [304, 126] on div at bounding box center [301, 118] width 34 height 30
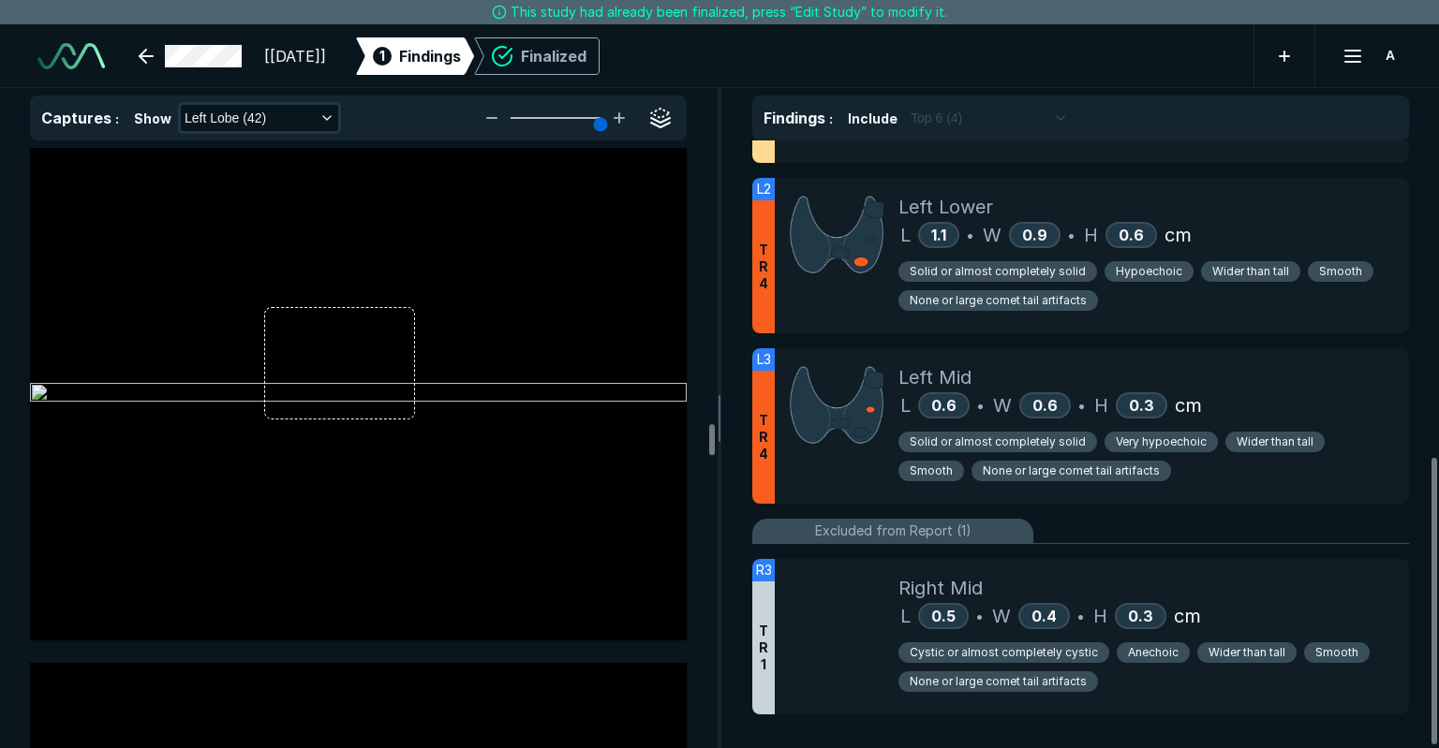
scroll to position [10212, 0]
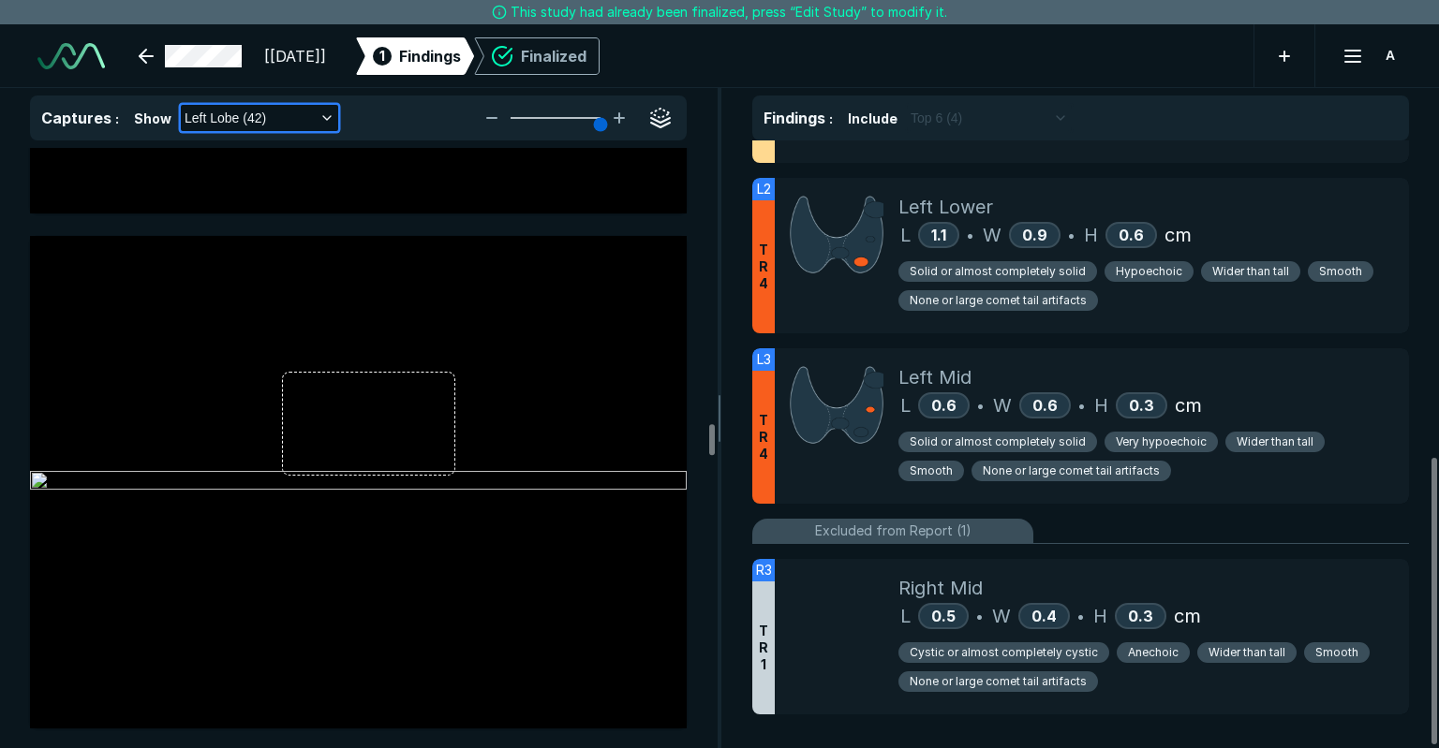
click at [261, 125] on span "Left Lobe (42)" at bounding box center [225, 118] width 81 height 21
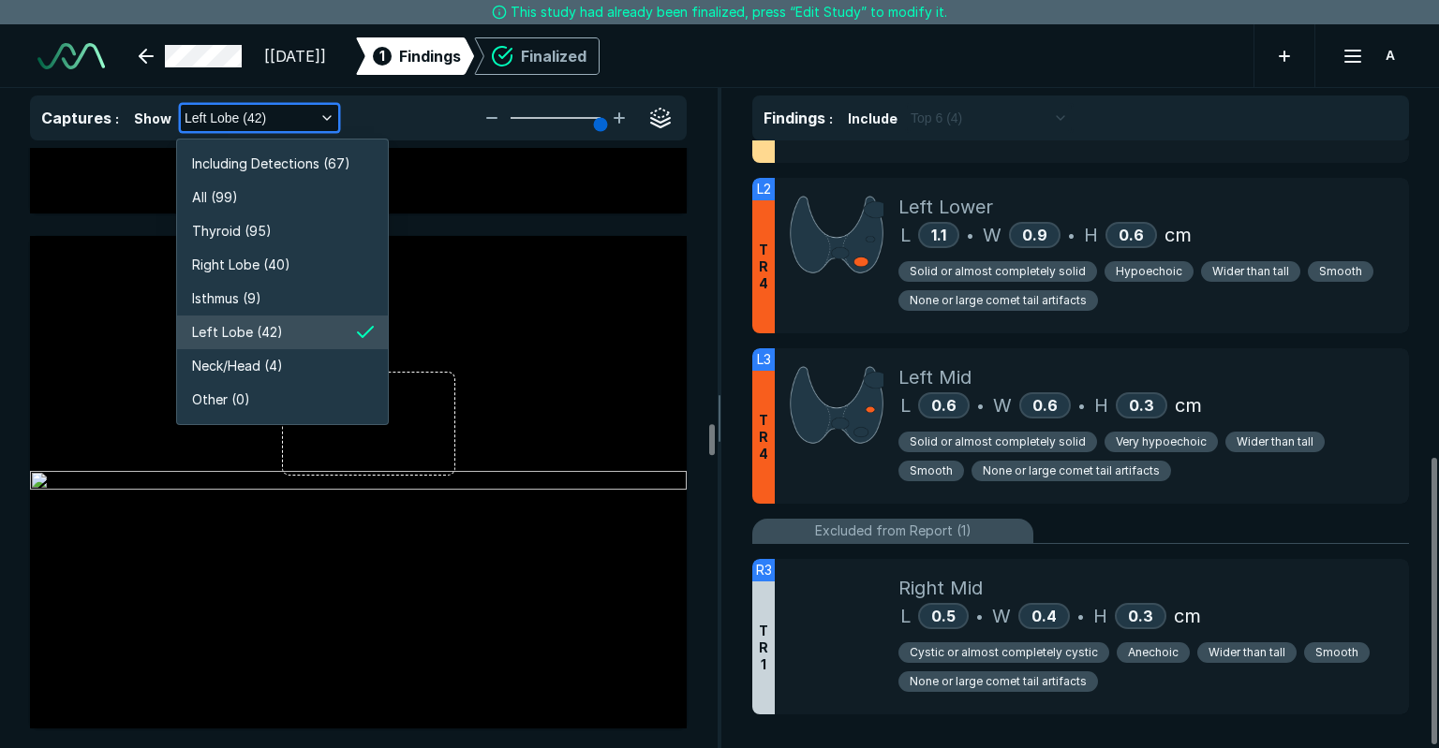
scroll to position [3580, 3343]
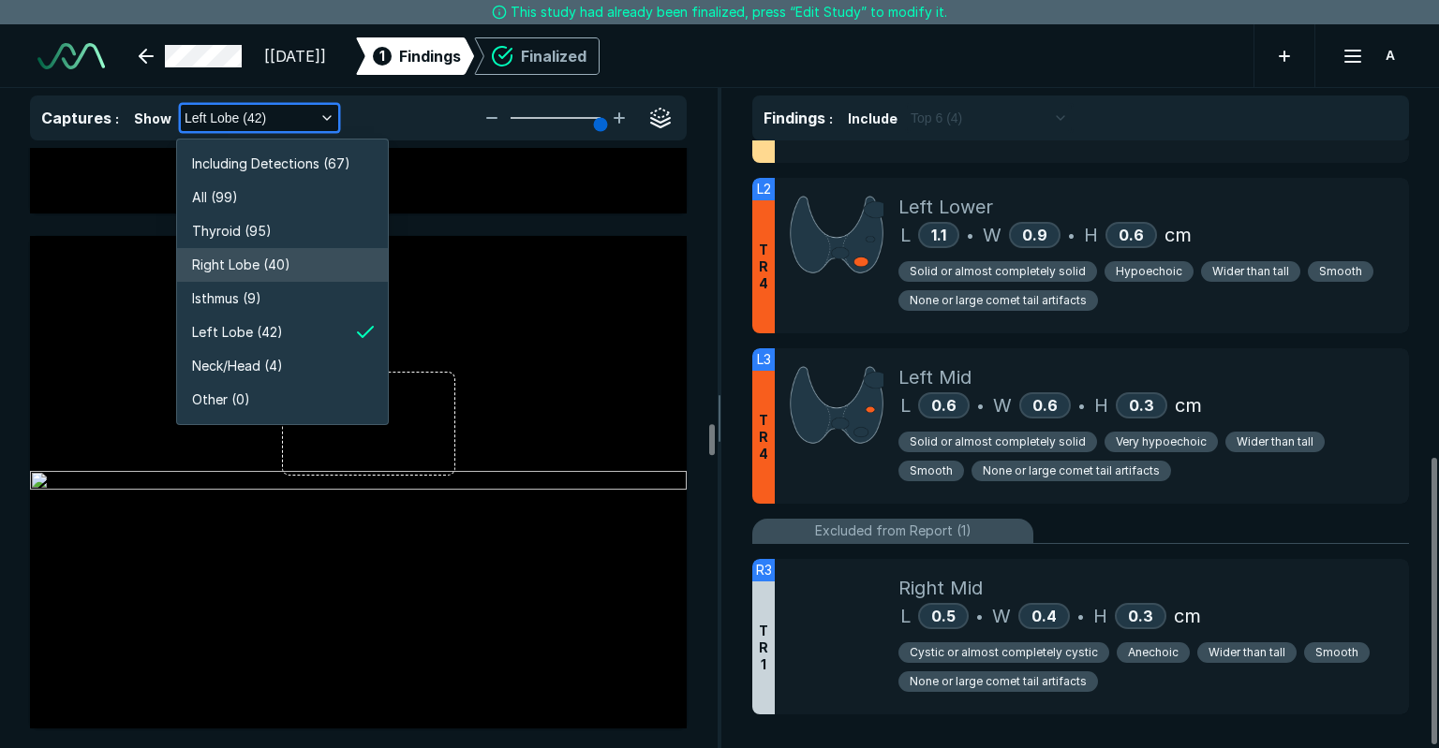
click at [250, 275] on li "Right Lobe (40)" at bounding box center [282, 265] width 211 height 34
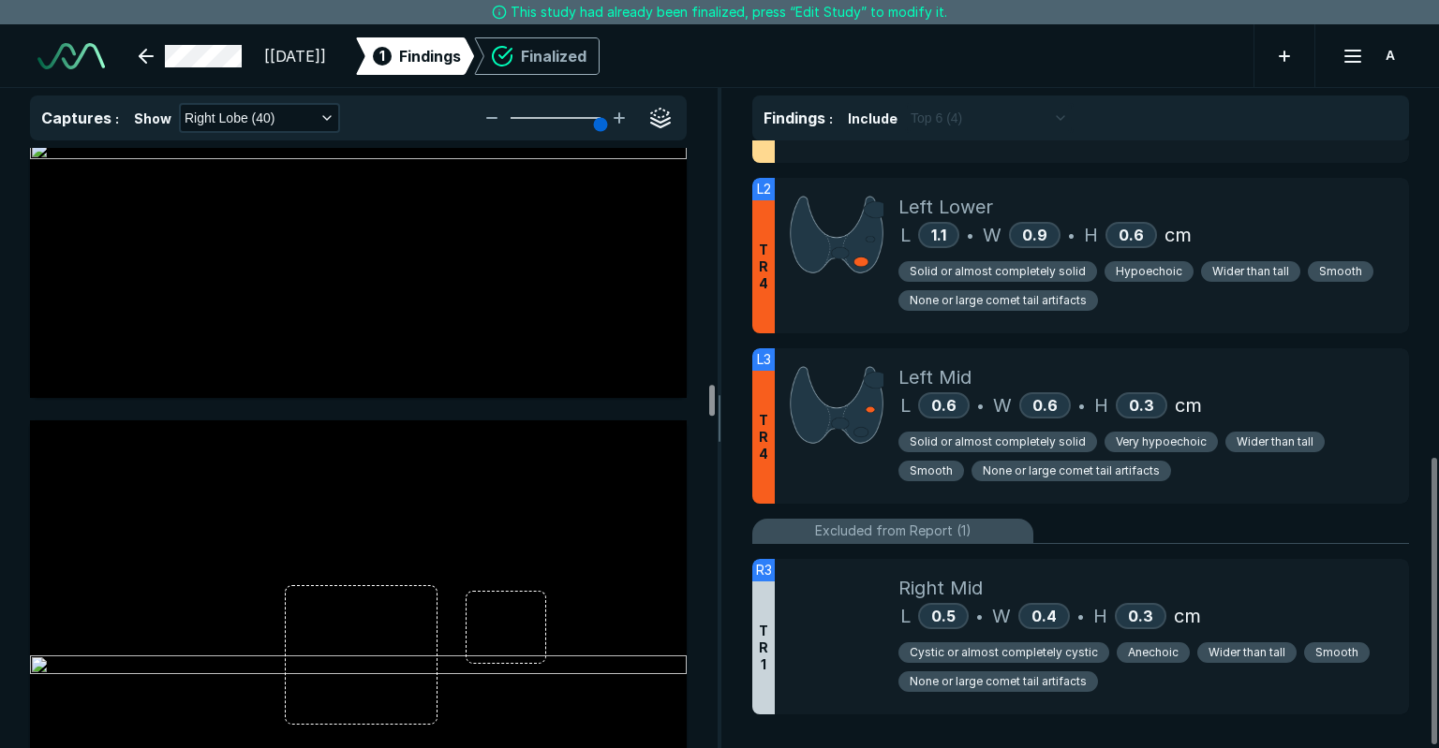
scroll to position [8562, 0]
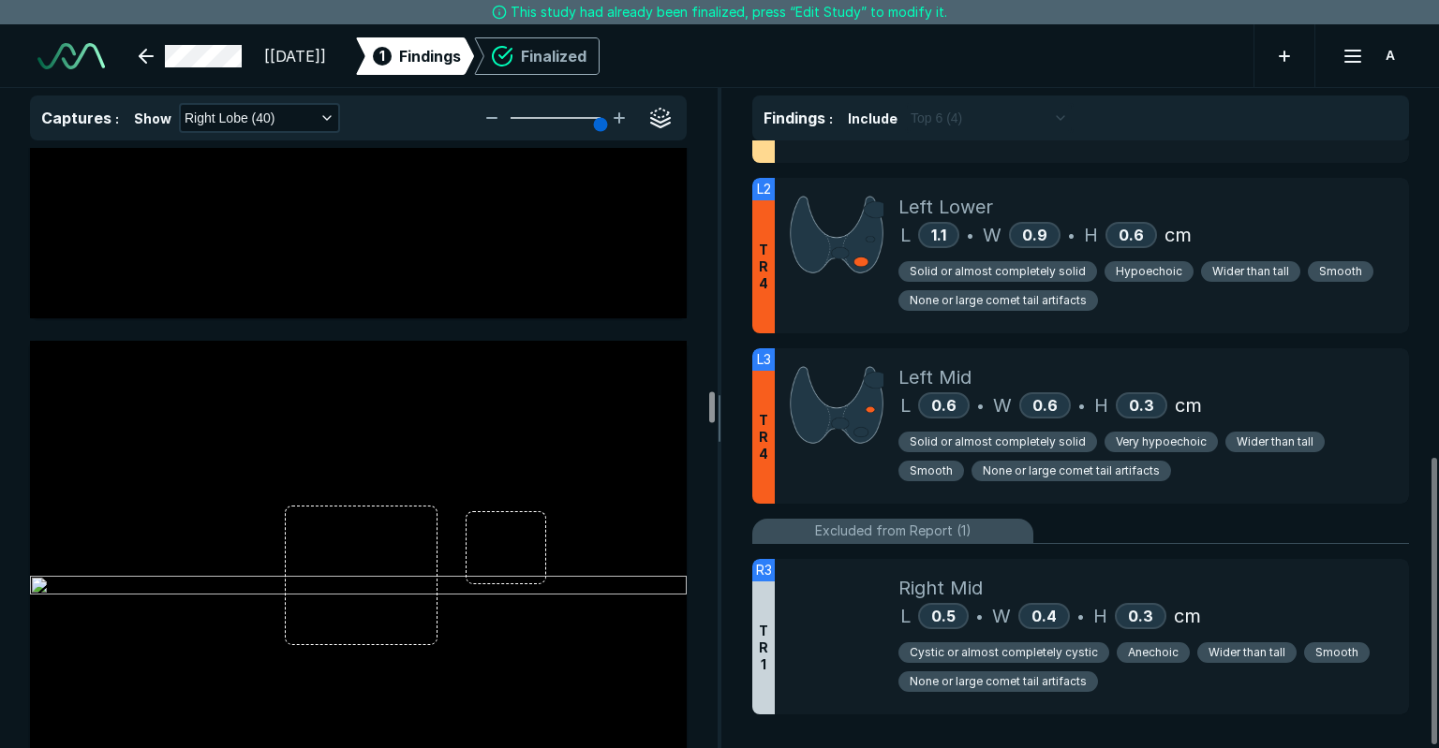
drag, startPoint x: 711, startPoint y: 433, endPoint x: 713, endPoint y: 407, distance: 26.3
click at [713, 407] on div at bounding box center [712, 407] width 6 height 31
click at [857, 605] on div at bounding box center [837, 637] width 124 height 156
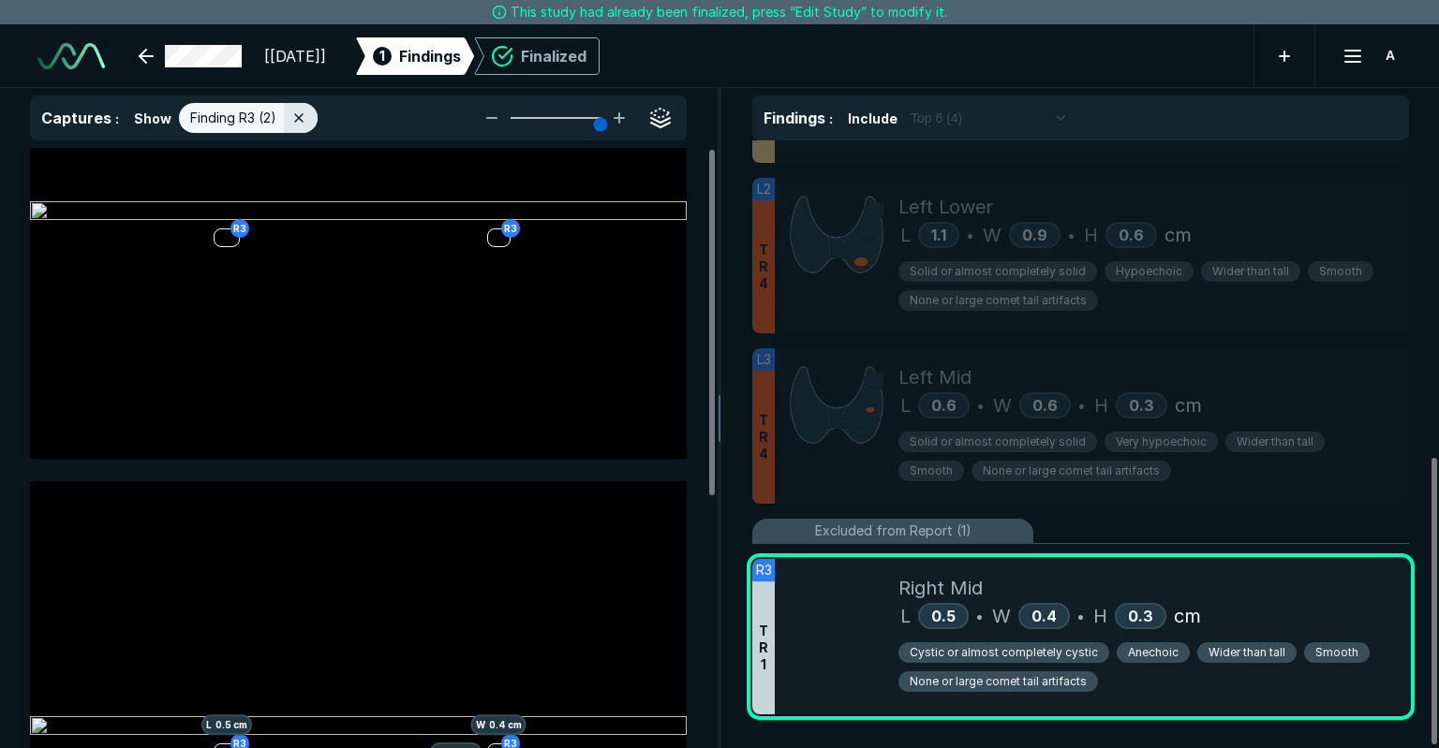
scroll to position [0, 0]
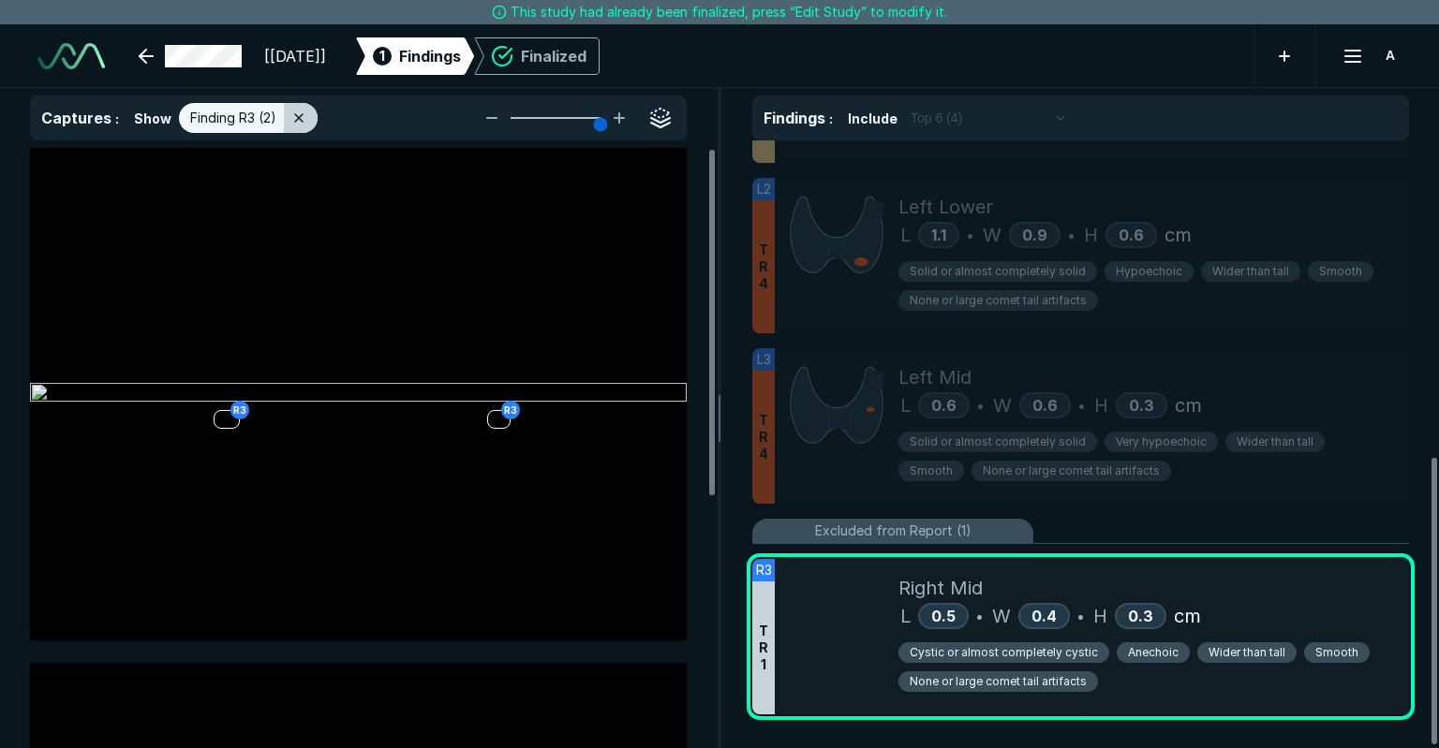
click at [302, 113] on icon at bounding box center [298, 118] width 15 height 15
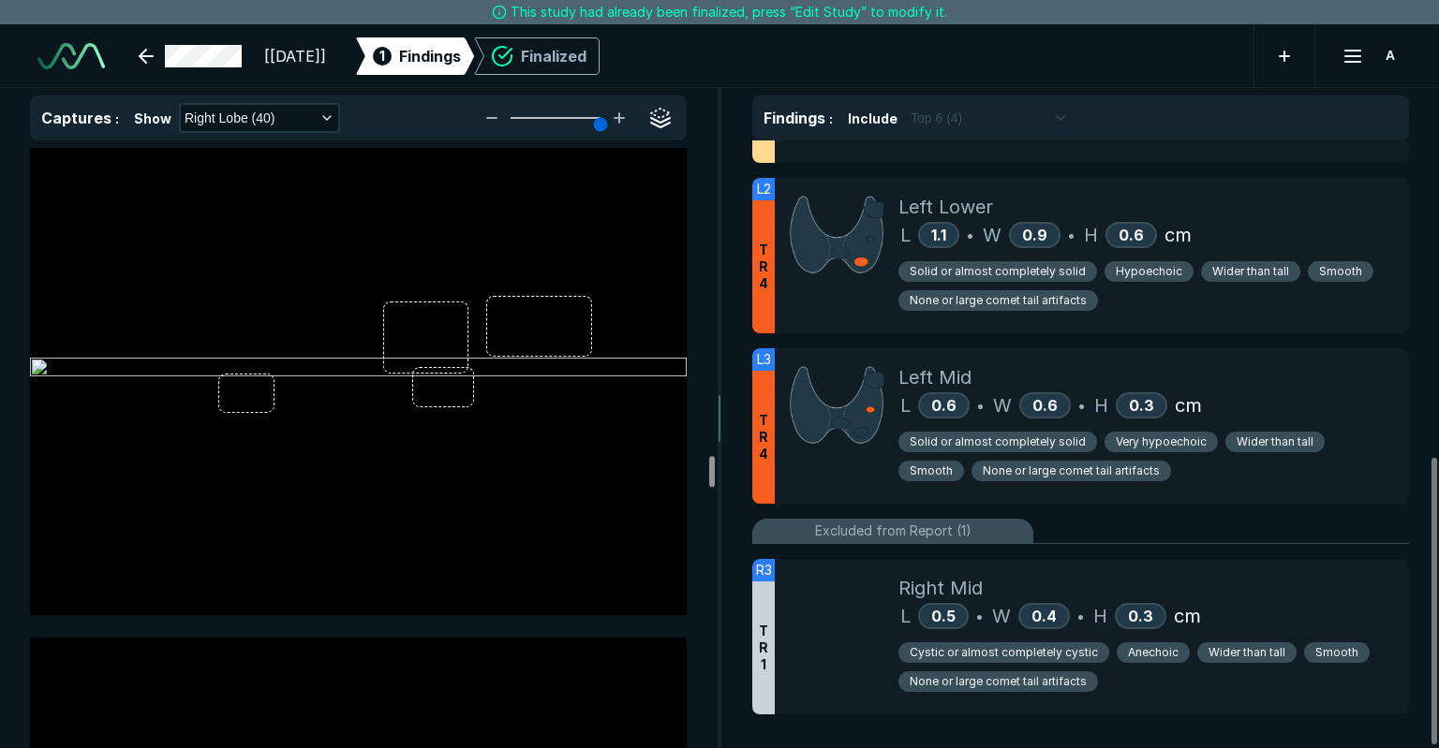
scroll to position [10866, 0]
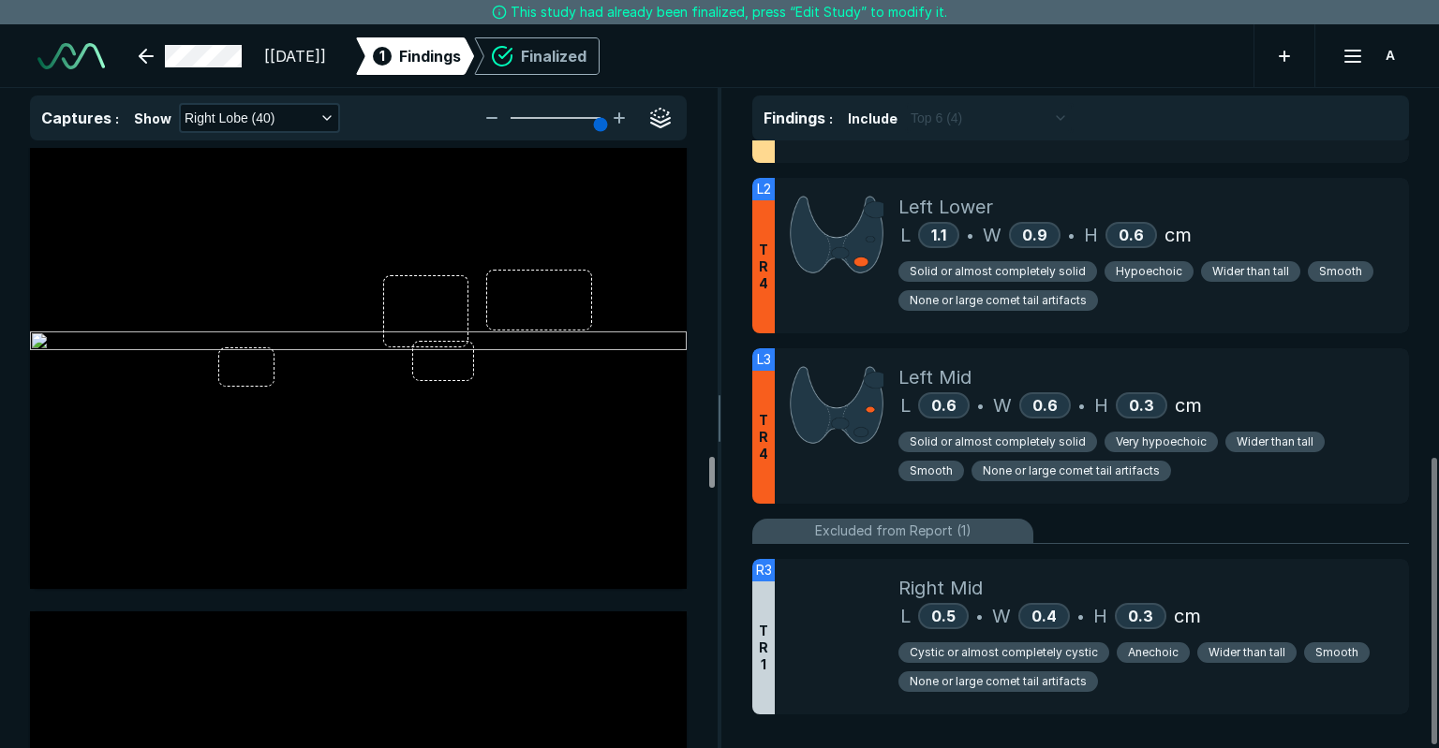
drag, startPoint x: 712, startPoint y: 405, endPoint x: 687, endPoint y: 470, distance: 70.3
click at [709, 470] on div at bounding box center [712, 472] width 6 height 31
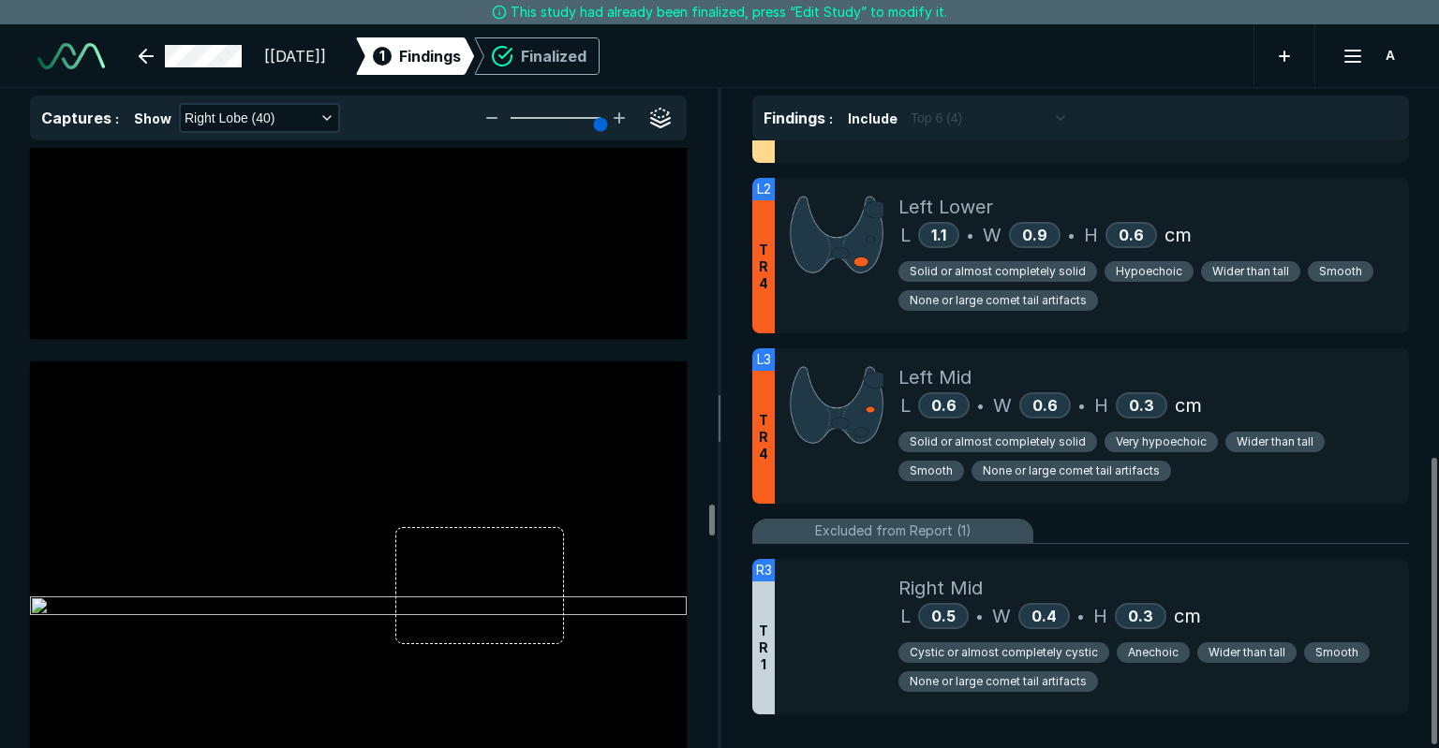
scroll to position [12740, 0]
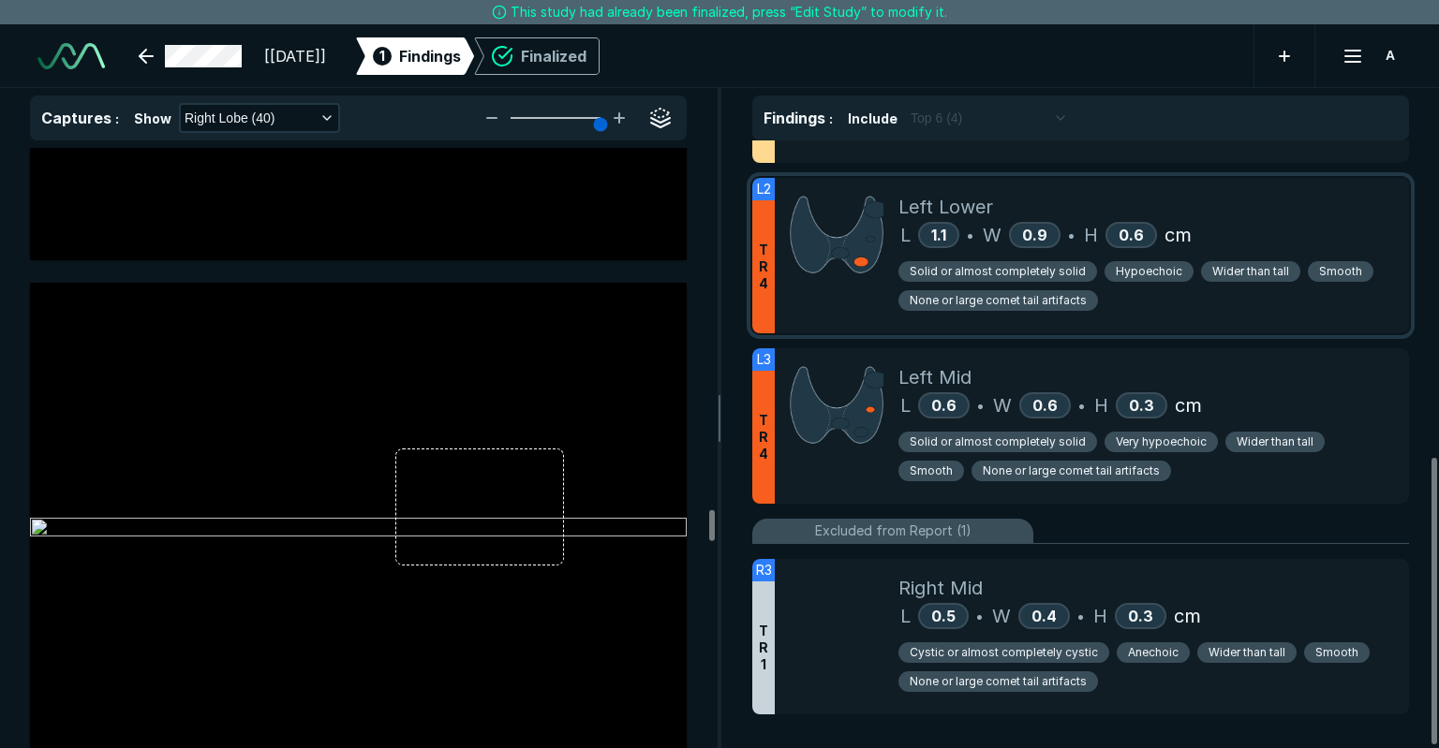
click at [801, 239] on img at bounding box center [837, 234] width 94 height 83
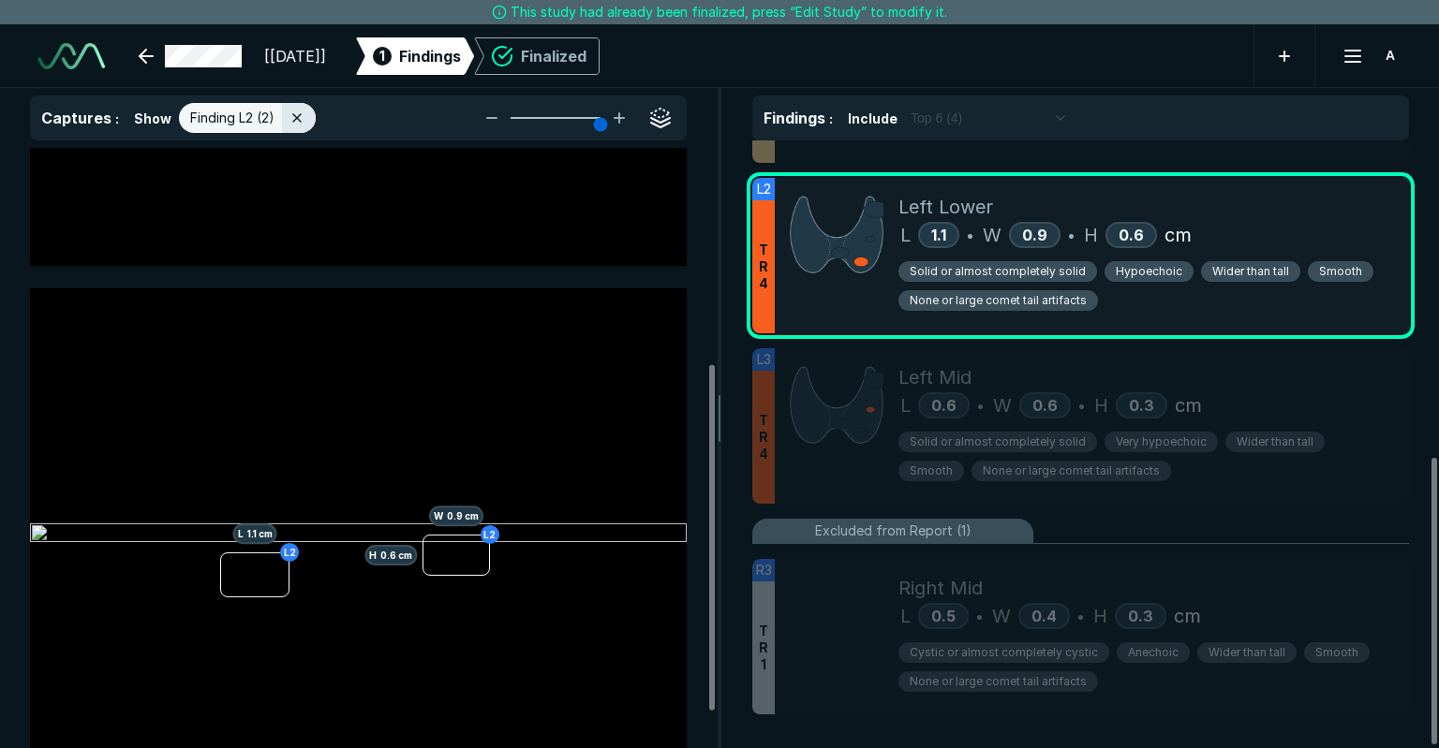
scroll to position [436, 0]
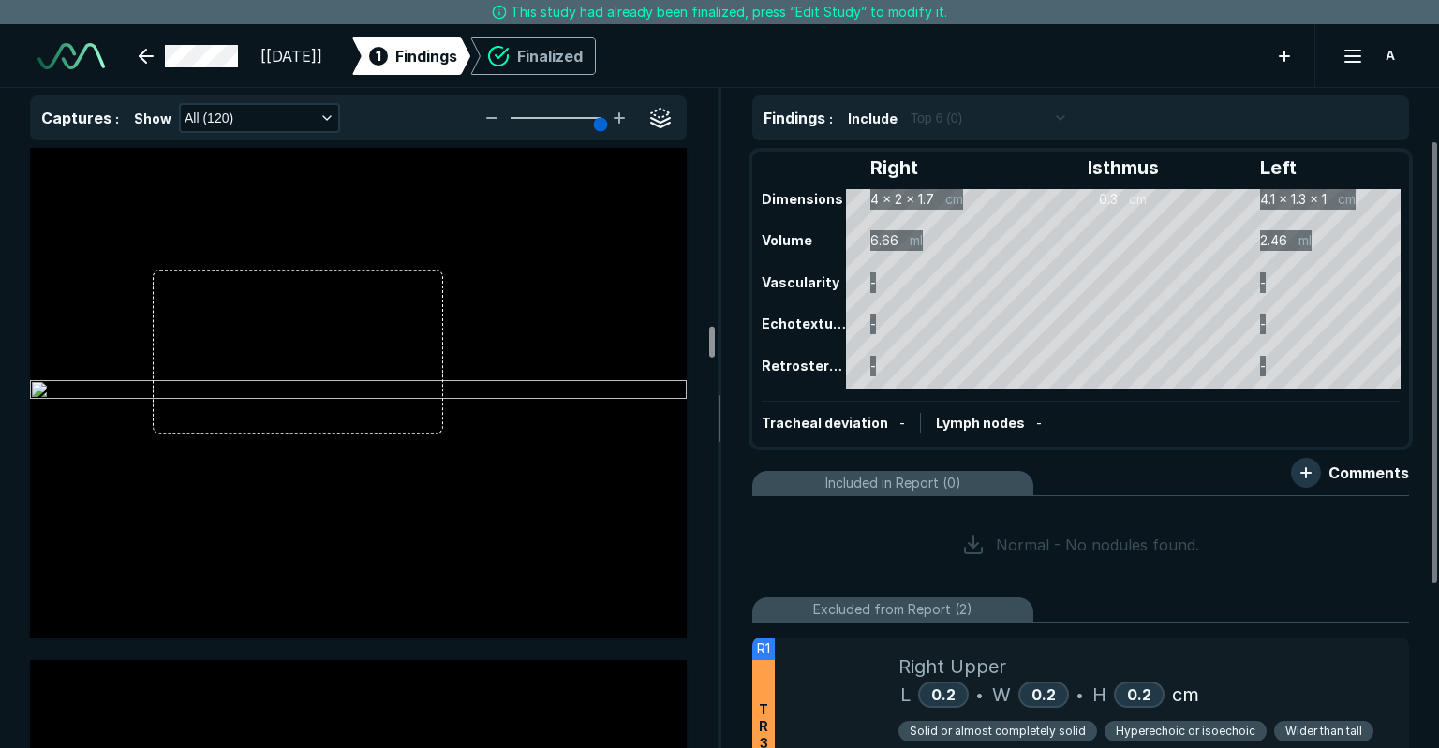
scroll to position [19139, 0]
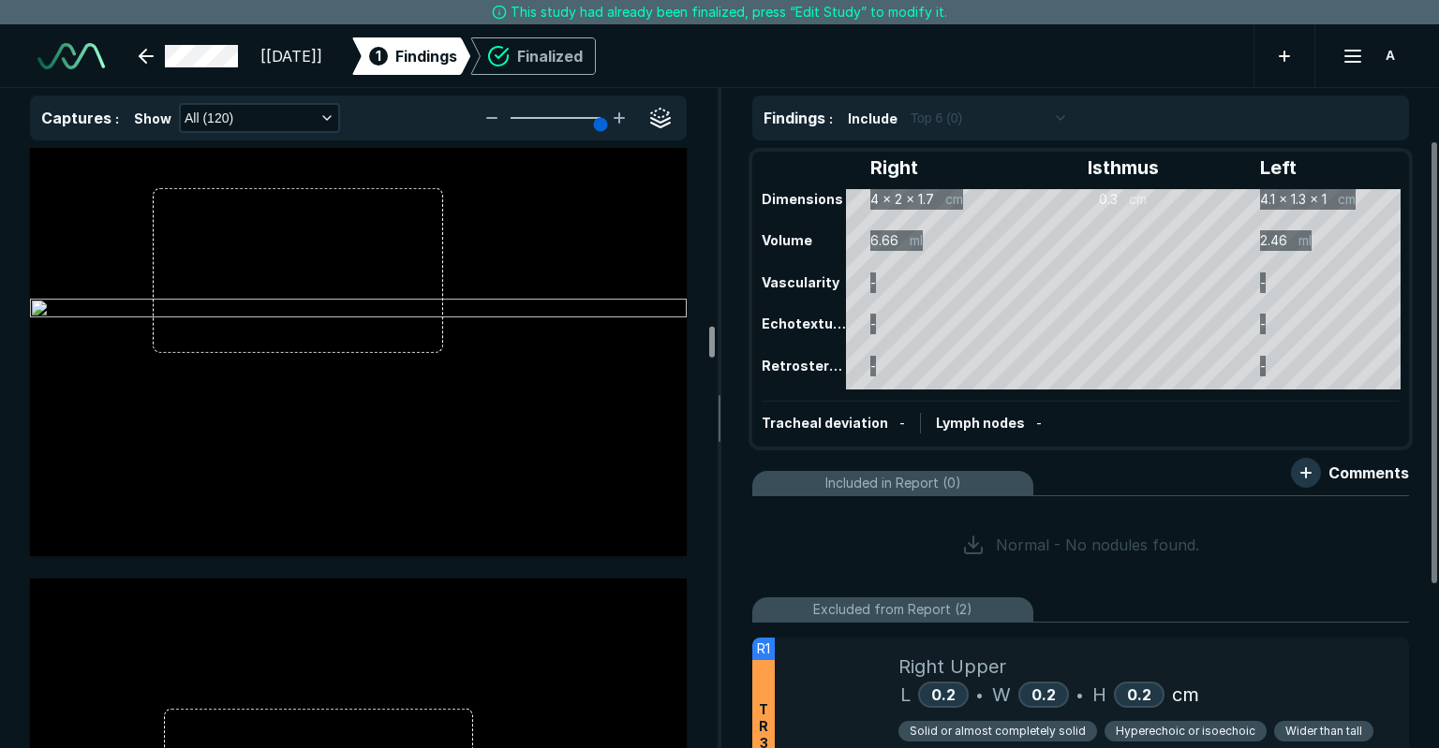
drag, startPoint x: 712, startPoint y: 220, endPoint x: 710, endPoint y: 351, distance: 131.2
click at [710, 351] on div at bounding box center [712, 342] width 6 height 31
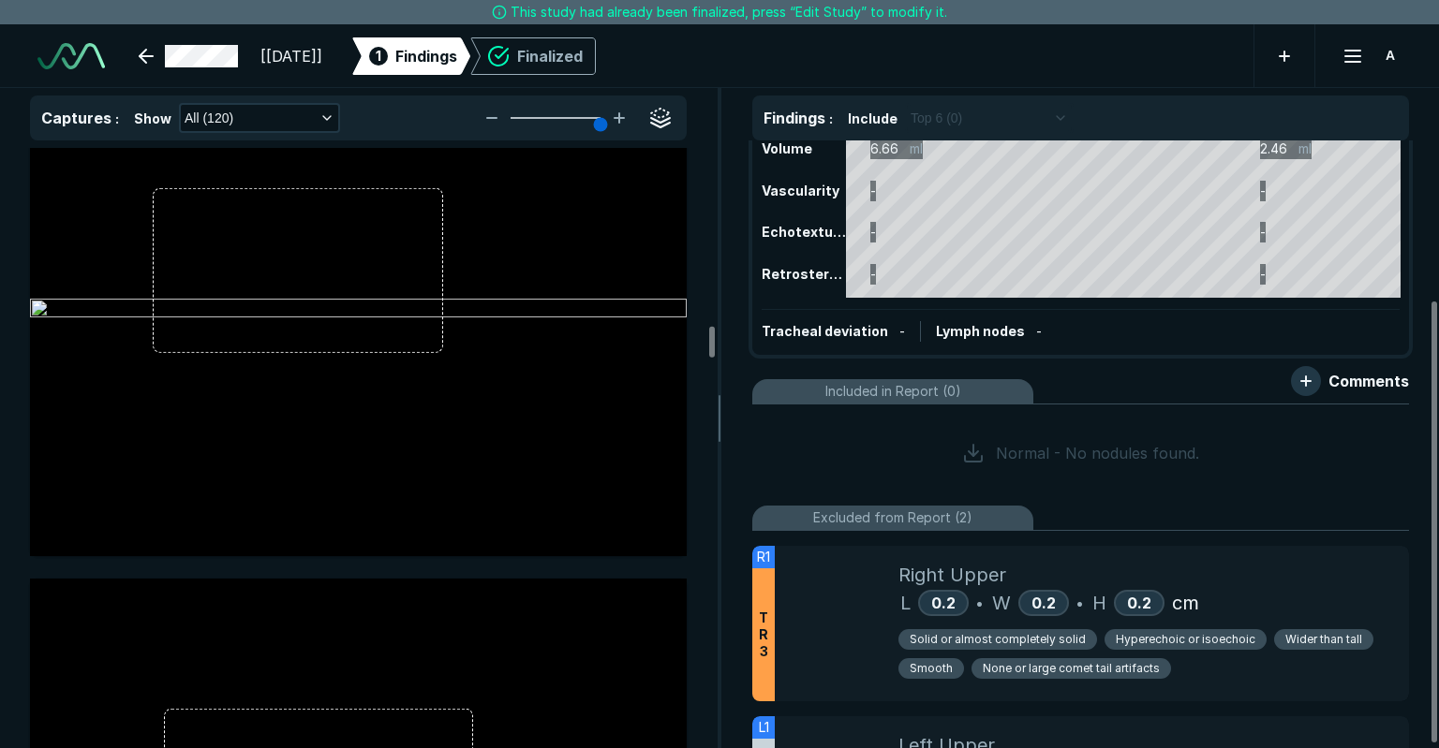
scroll to position [224, 0]
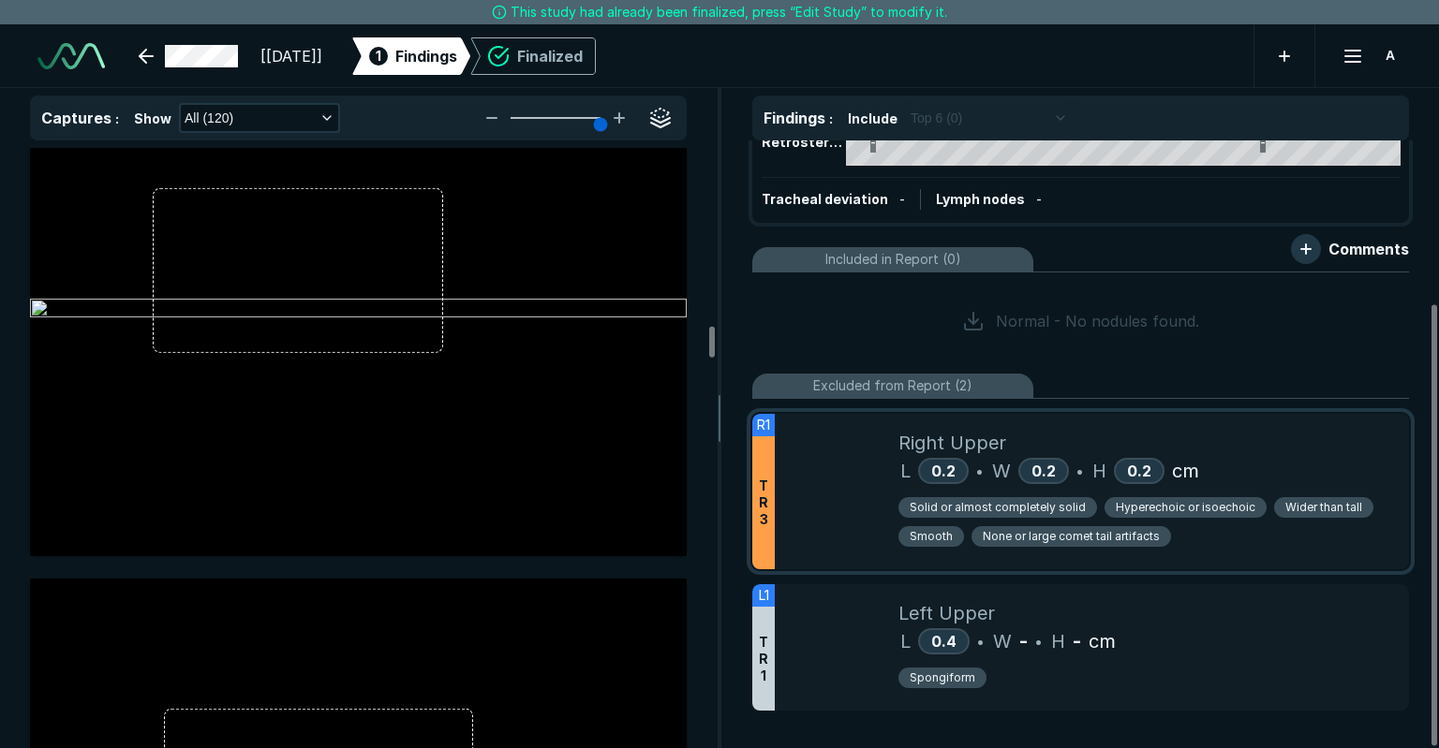
click at [764, 479] on span "T R 3" at bounding box center [763, 503] width 9 height 51
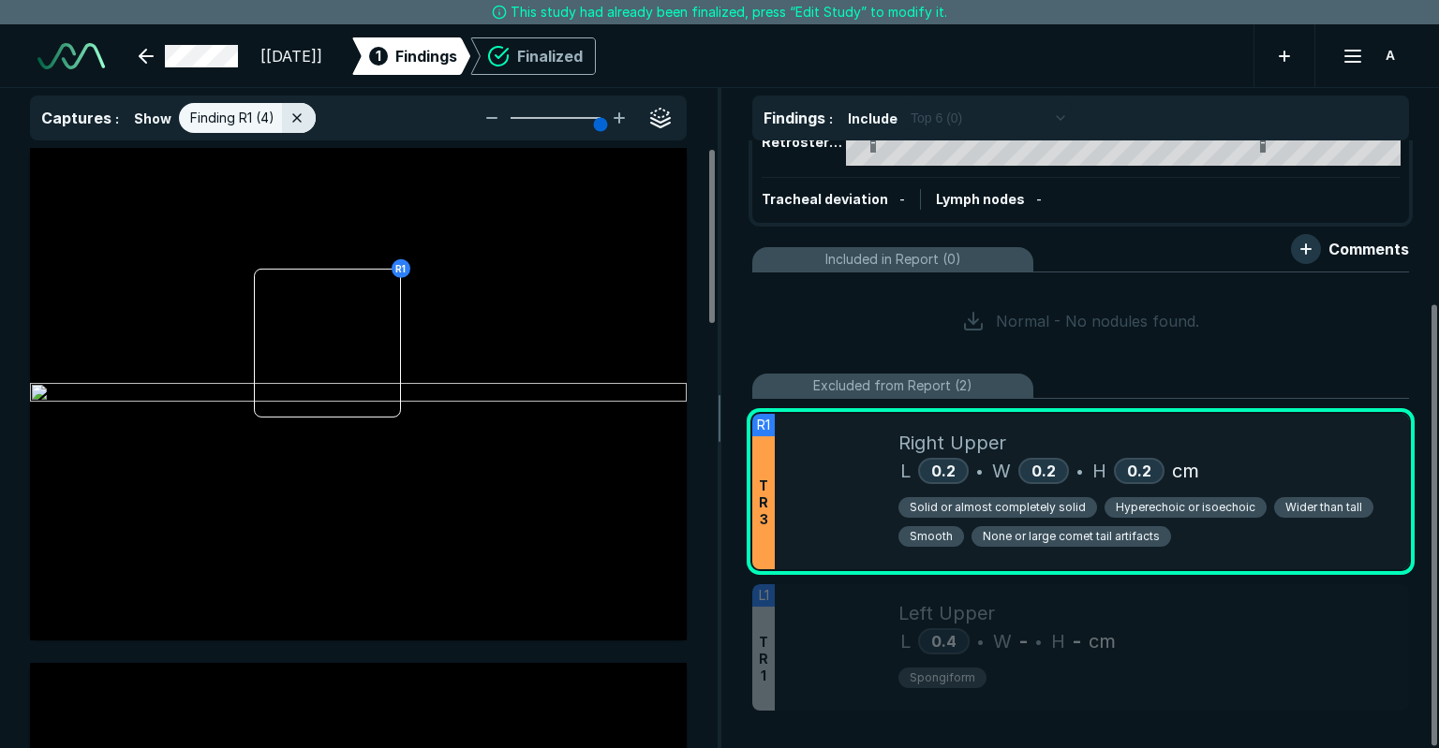
scroll to position [4905, 5332]
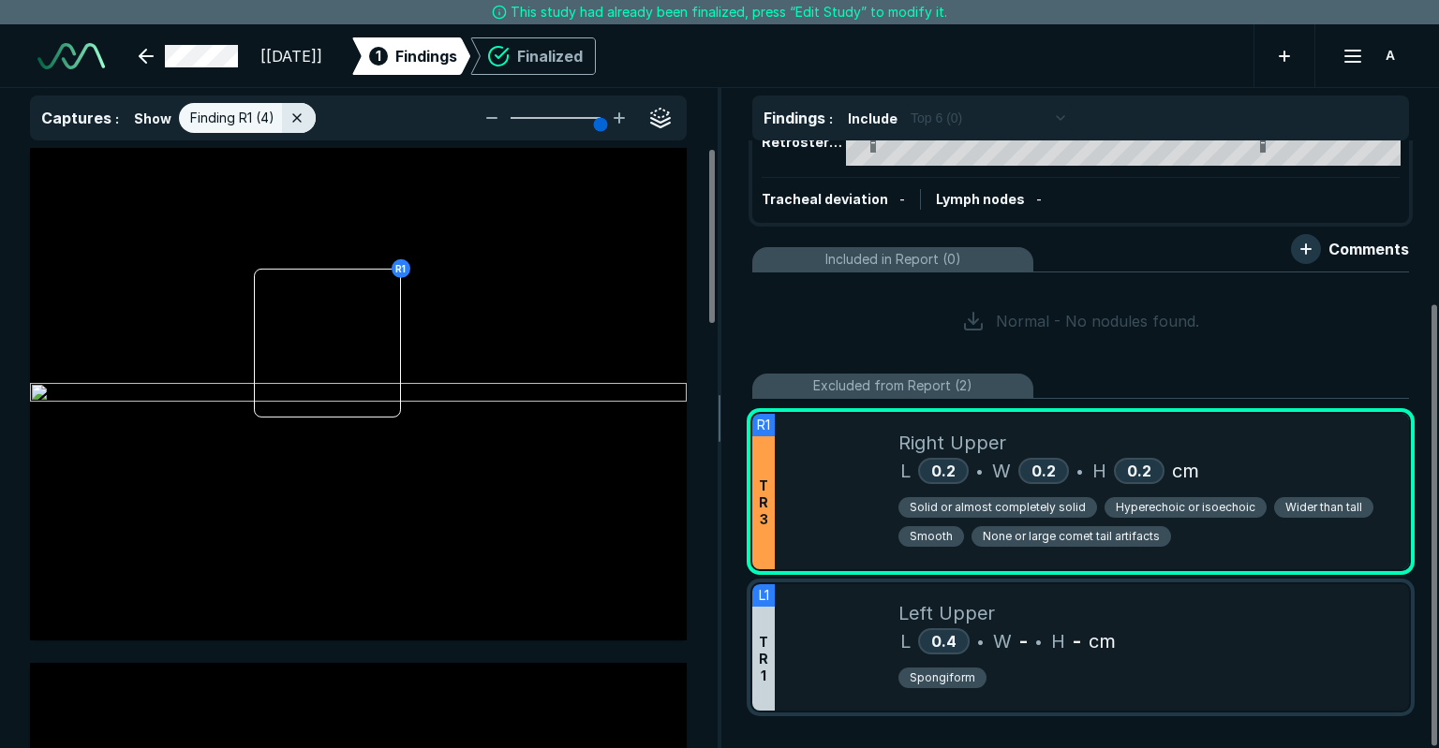
click at [783, 633] on div at bounding box center [837, 648] width 124 height 126
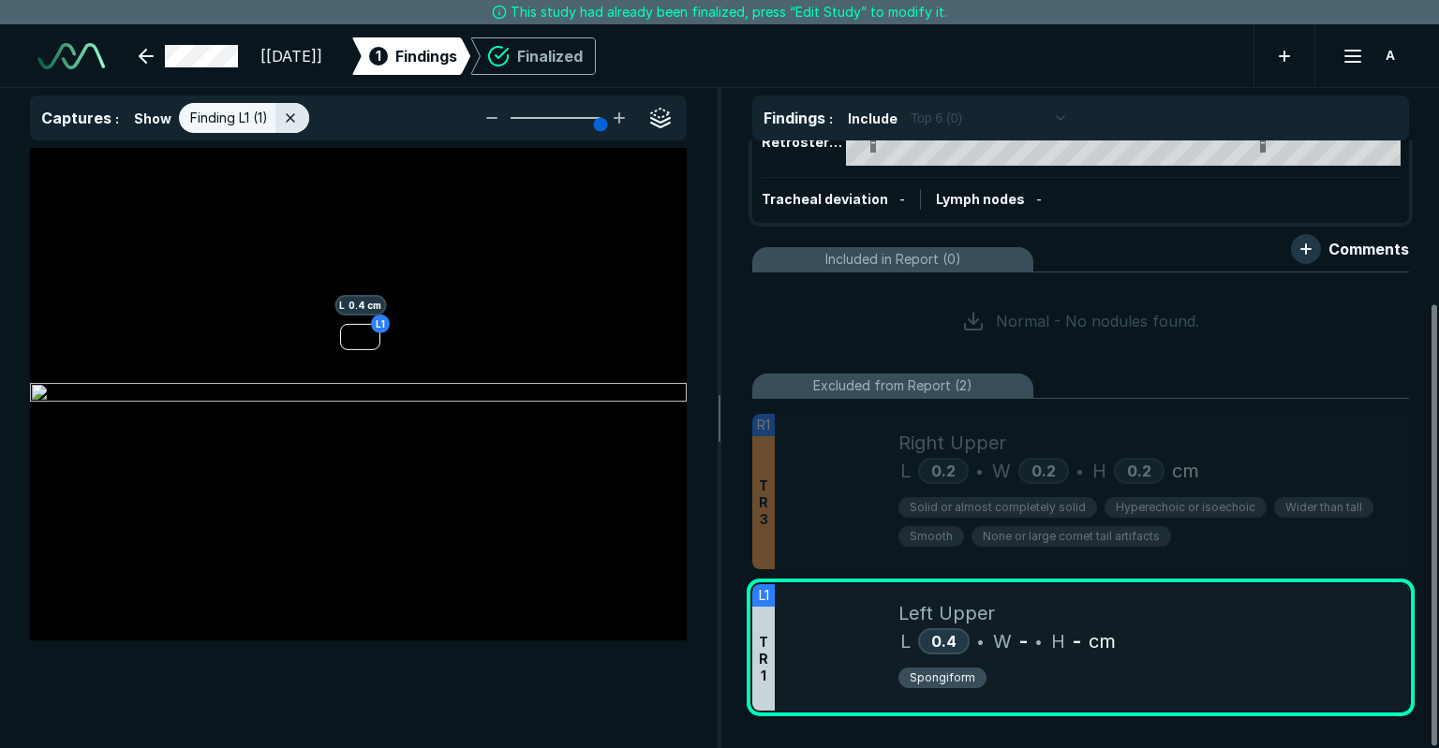
click at [736, 505] on div "Right Isthmus Left Dimensions 4 x 2 x 1.7 cm 0.3 cm 4.1 x 1.3 x 1 cm Volume 6.6…" at bounding box center [1080, 445] width 717 height 608
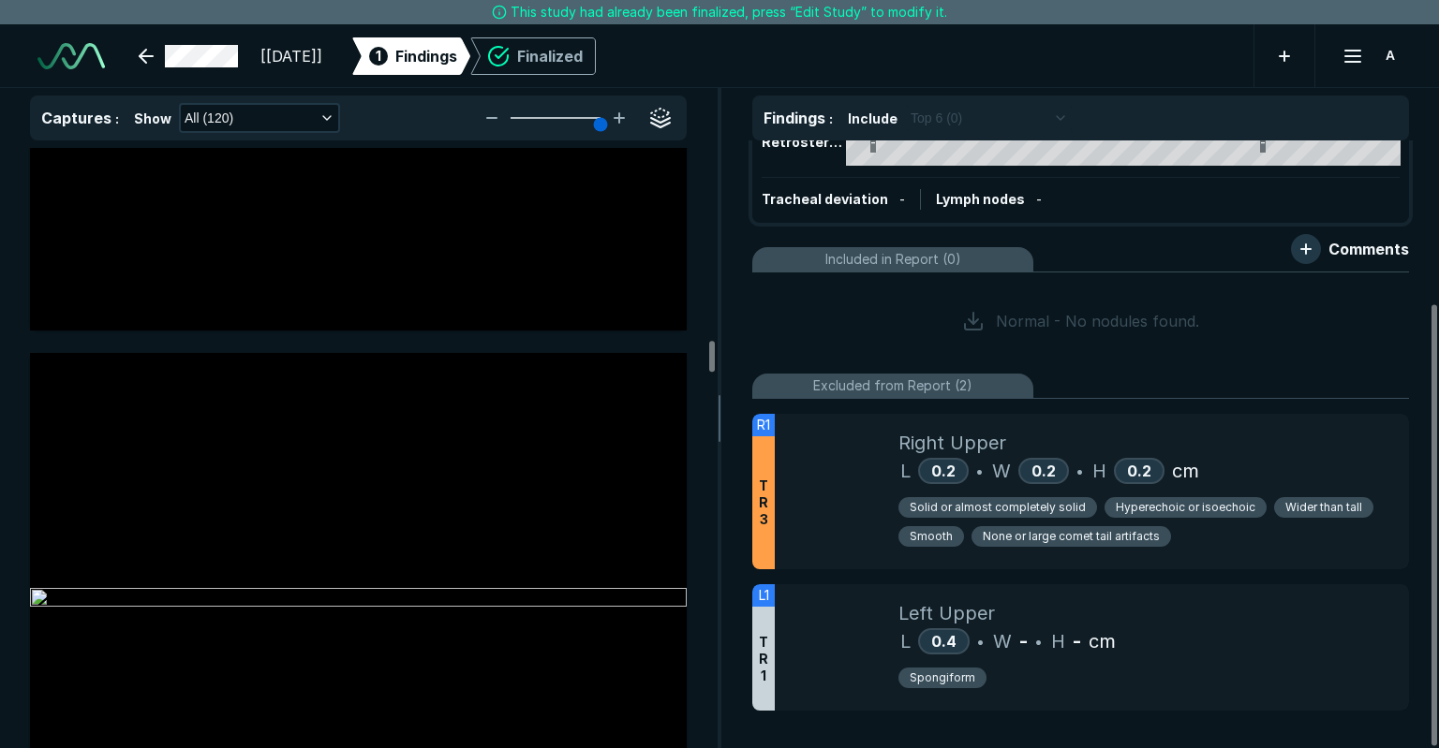
scroll to position [20919, 0]
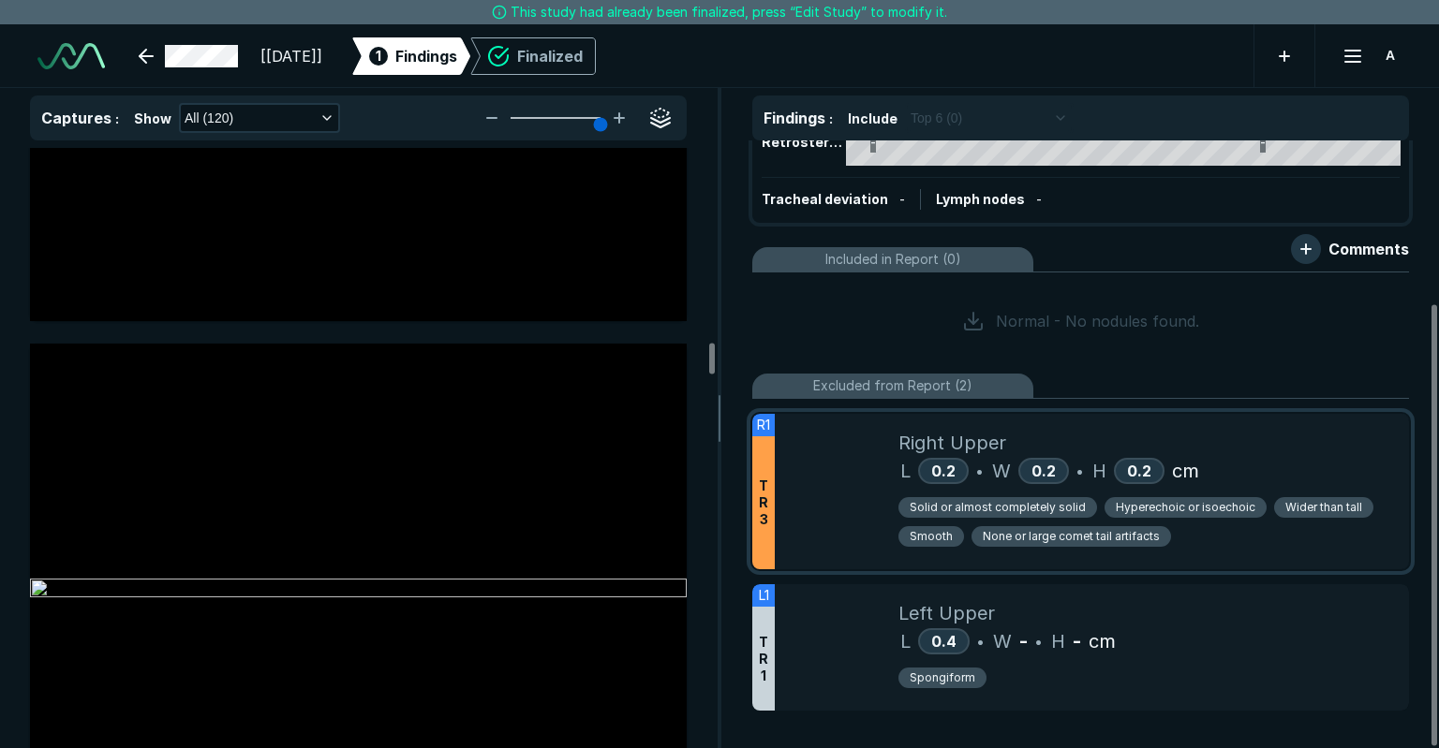
click at [819, 490] on div at bounding box center [837, 492] width 124 height 156
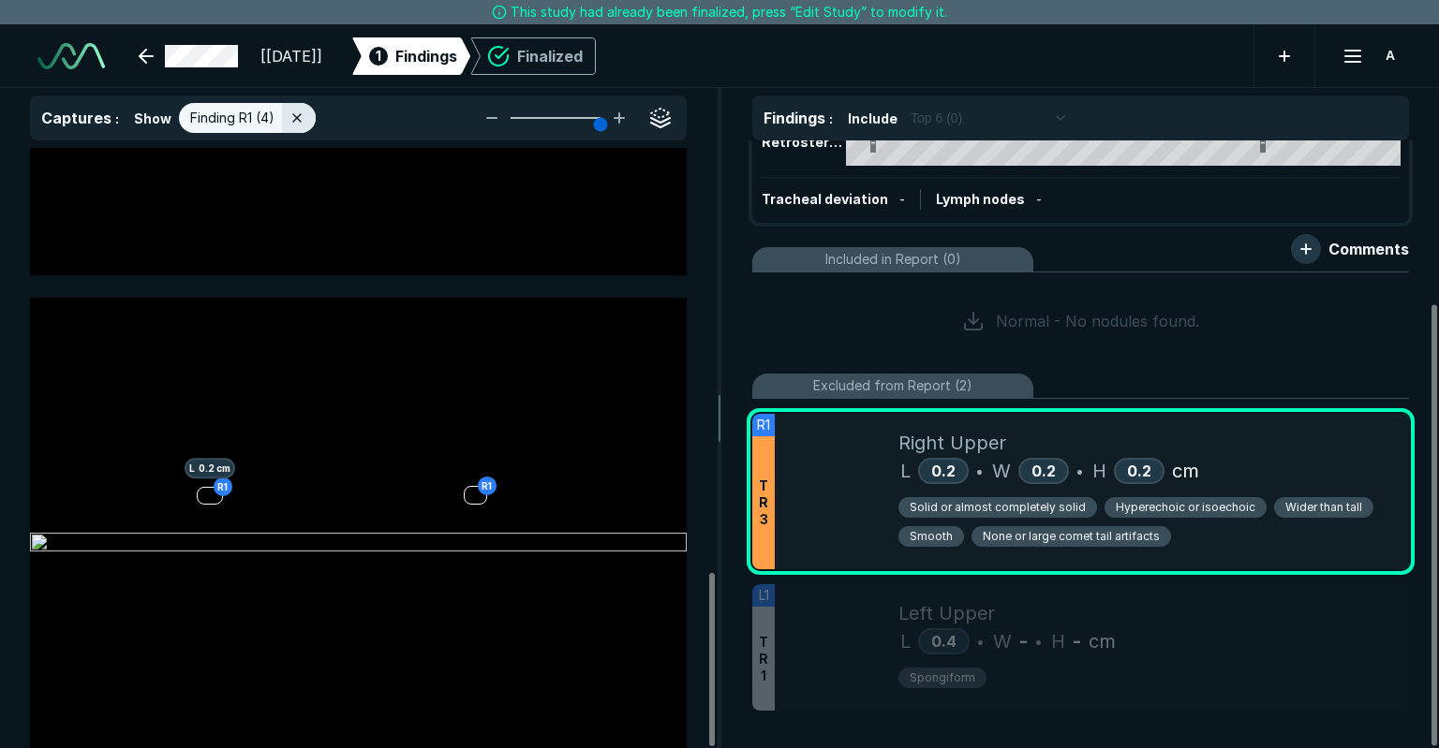
scroll to position [1466, 0]
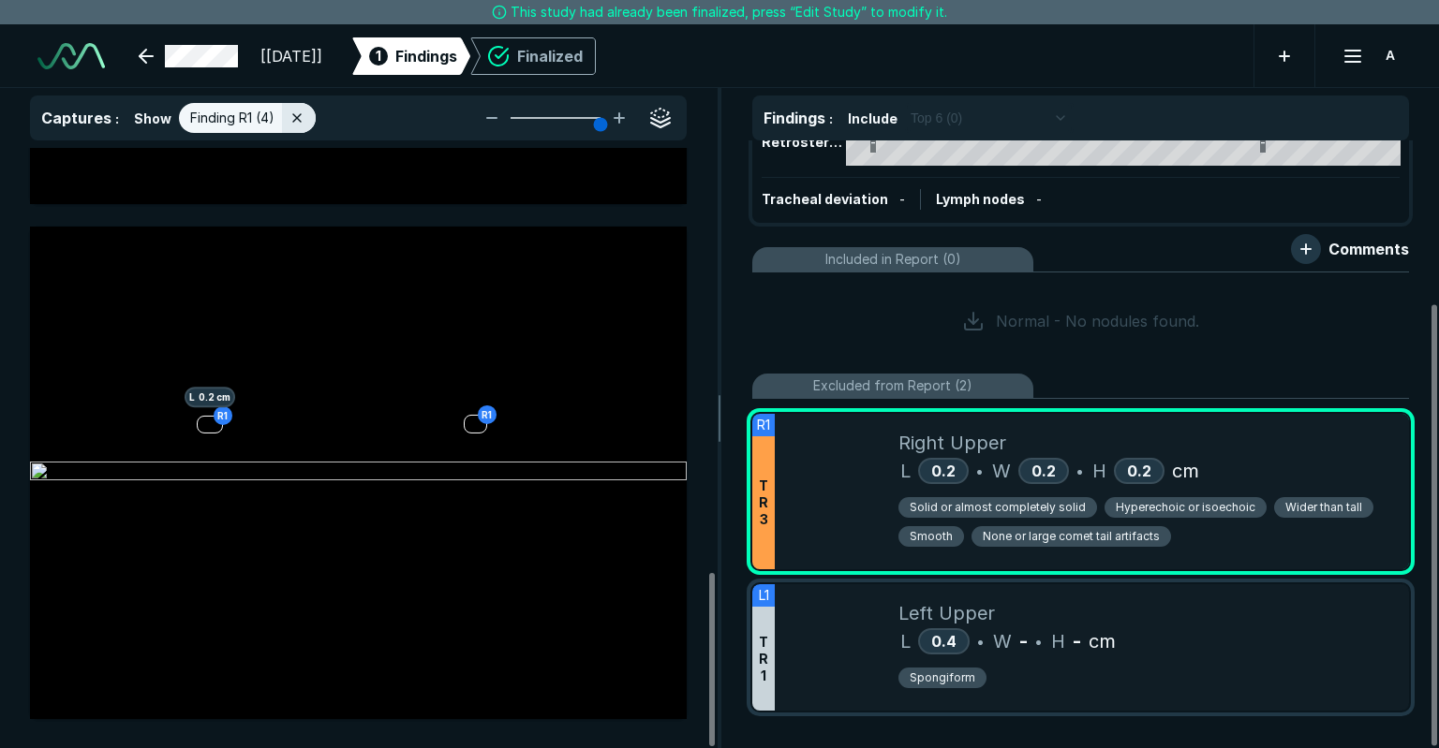
click at [956, 600] on span "Left Upper" at bounding box center [946, 614] width 96 height 28
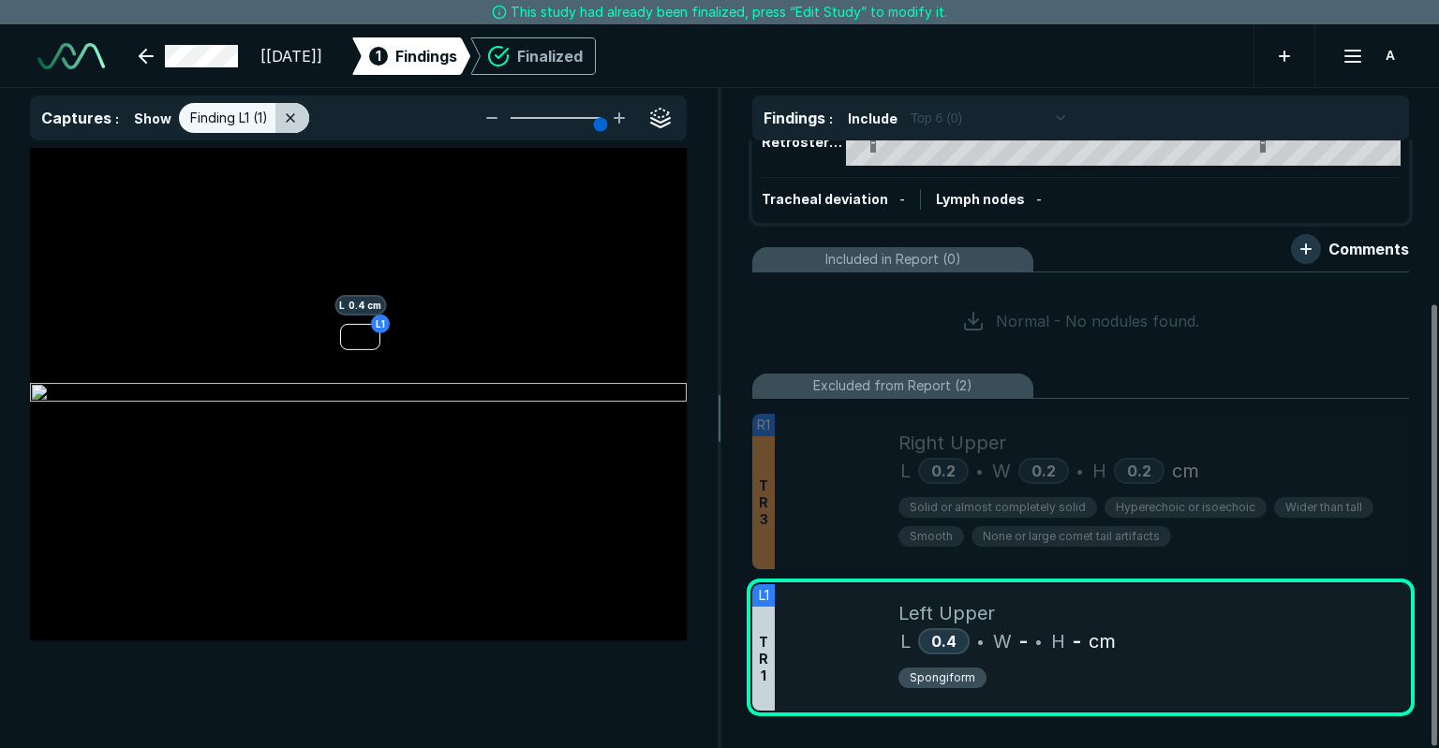
click at [289, 119] on line at bounding box center [290, 117] width 7 height 7
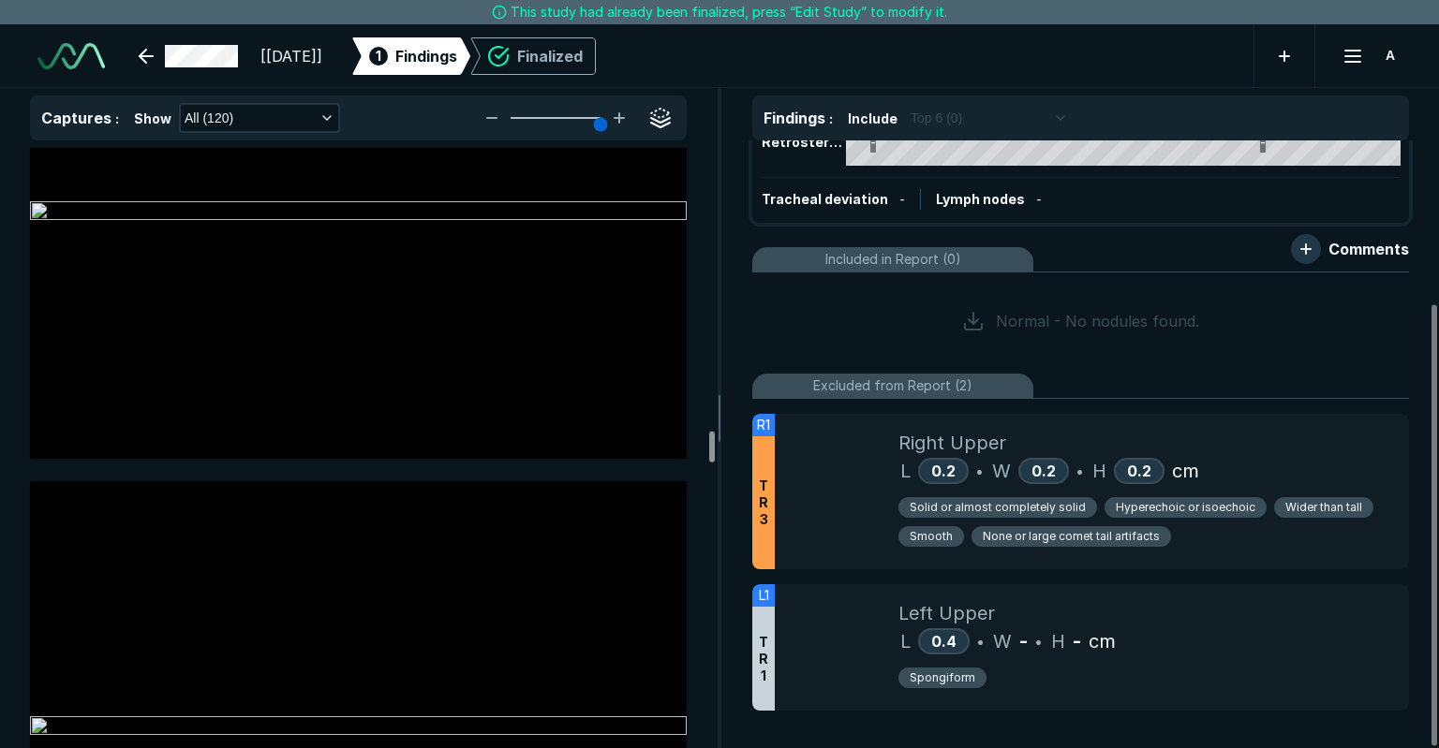
scroll to position [30727, 0]
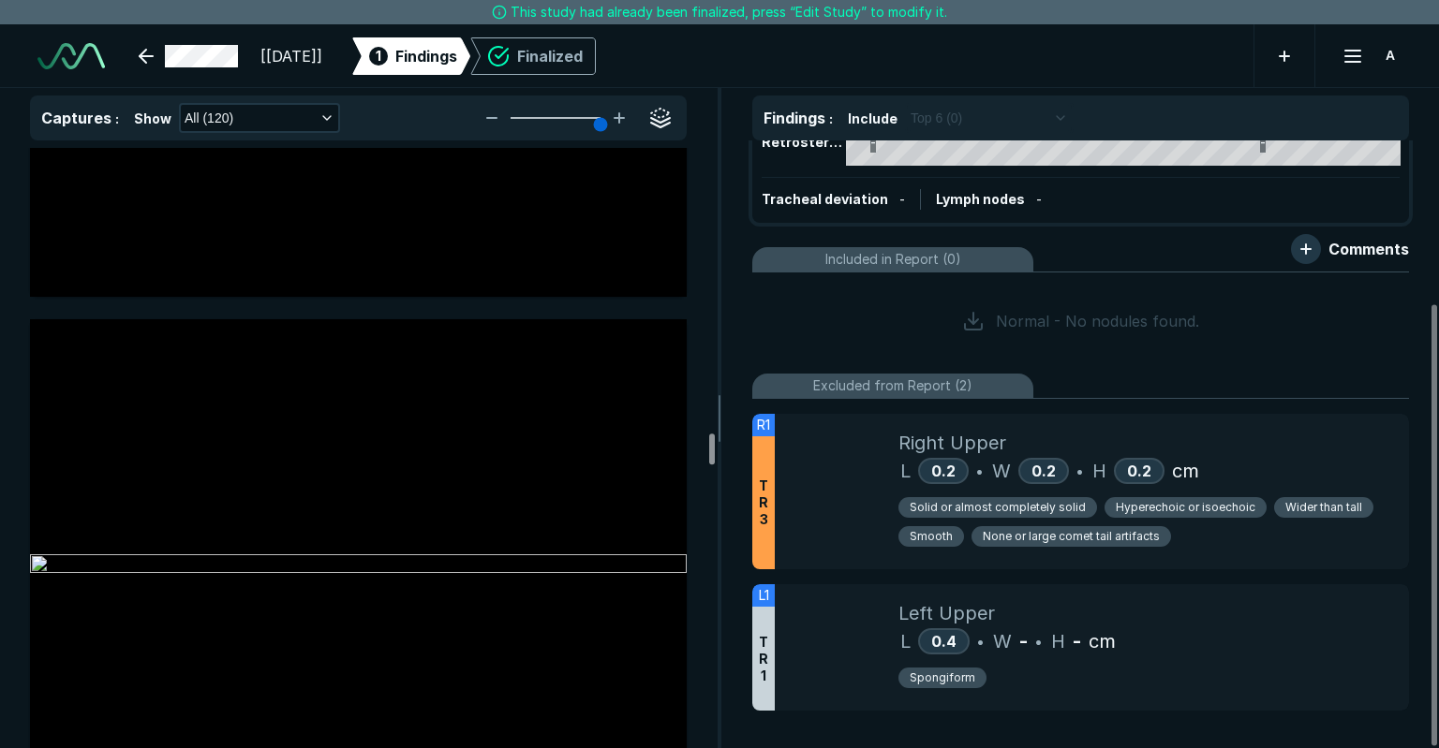
drag, startPoint x: 706, startPoint y: 366, endPoint x: 697, endPoint y: 457, distance: 91.3
click at [709, 457] on div at bounding box center [712, 449] width 6 height 31
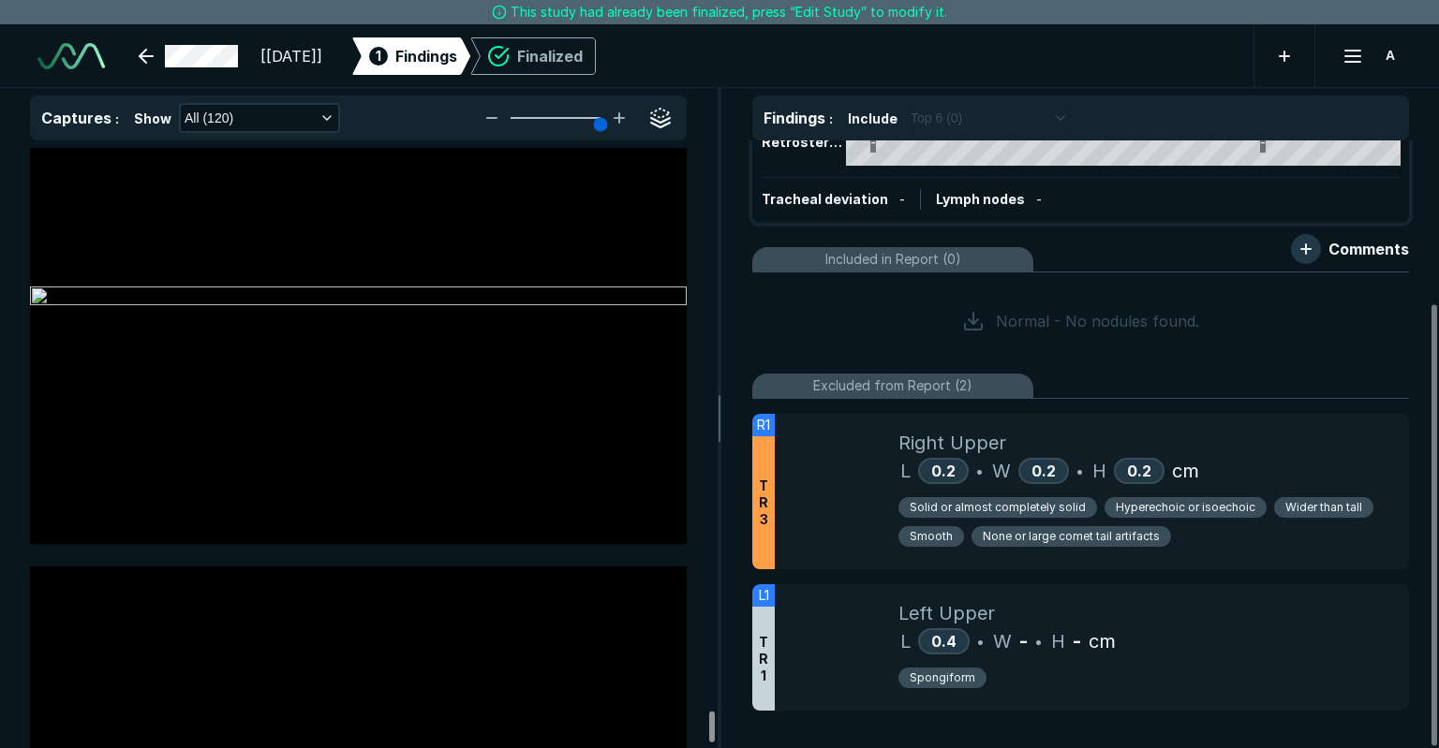
scroll to position [61204, 0]
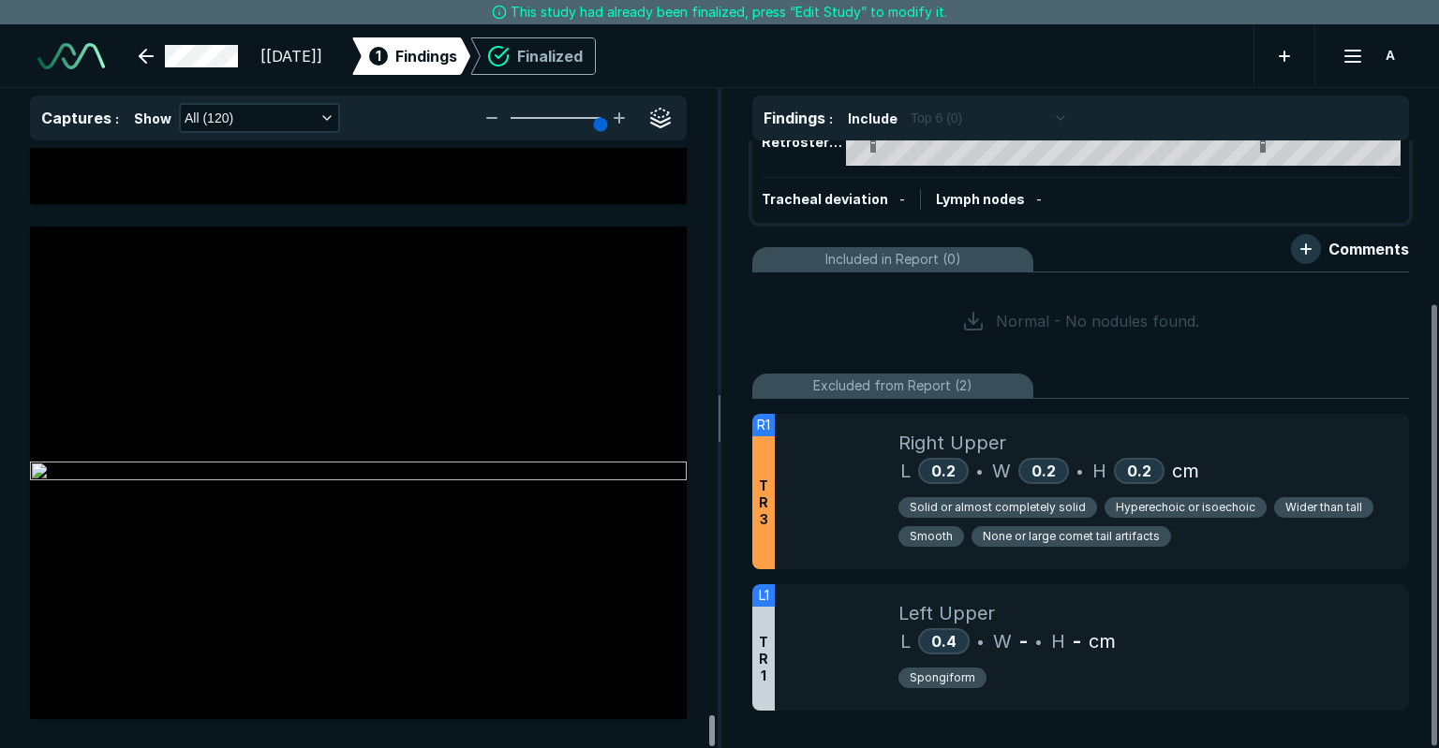
drag, startPoint x: 711, startPoint y: 526, endPoint x: 677, endPoint y: 742, distance: 219.0
click at [709, 742] on div at bounding box center [712, 731] width 6 height 31
